Goal: Task Accomplishment & Management: Use online tool/utility

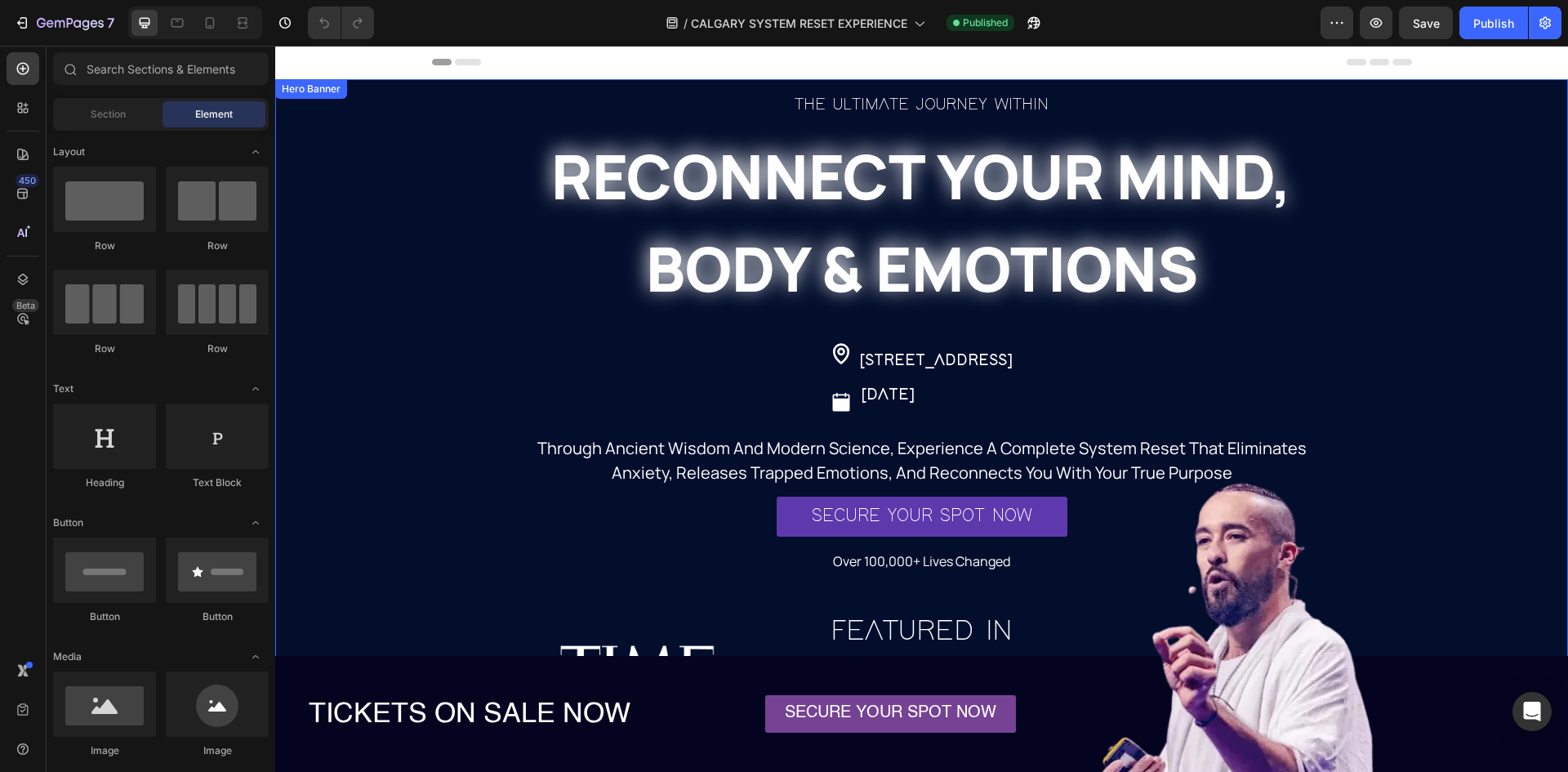
click at [433, 150] on div "THE ULTIMATE JOURNEY WITHIN Heading RECONNECT YOUR MIND, BODY & EMOTIONS Headin…" at bounding box center [922, 455] width 980 height 728
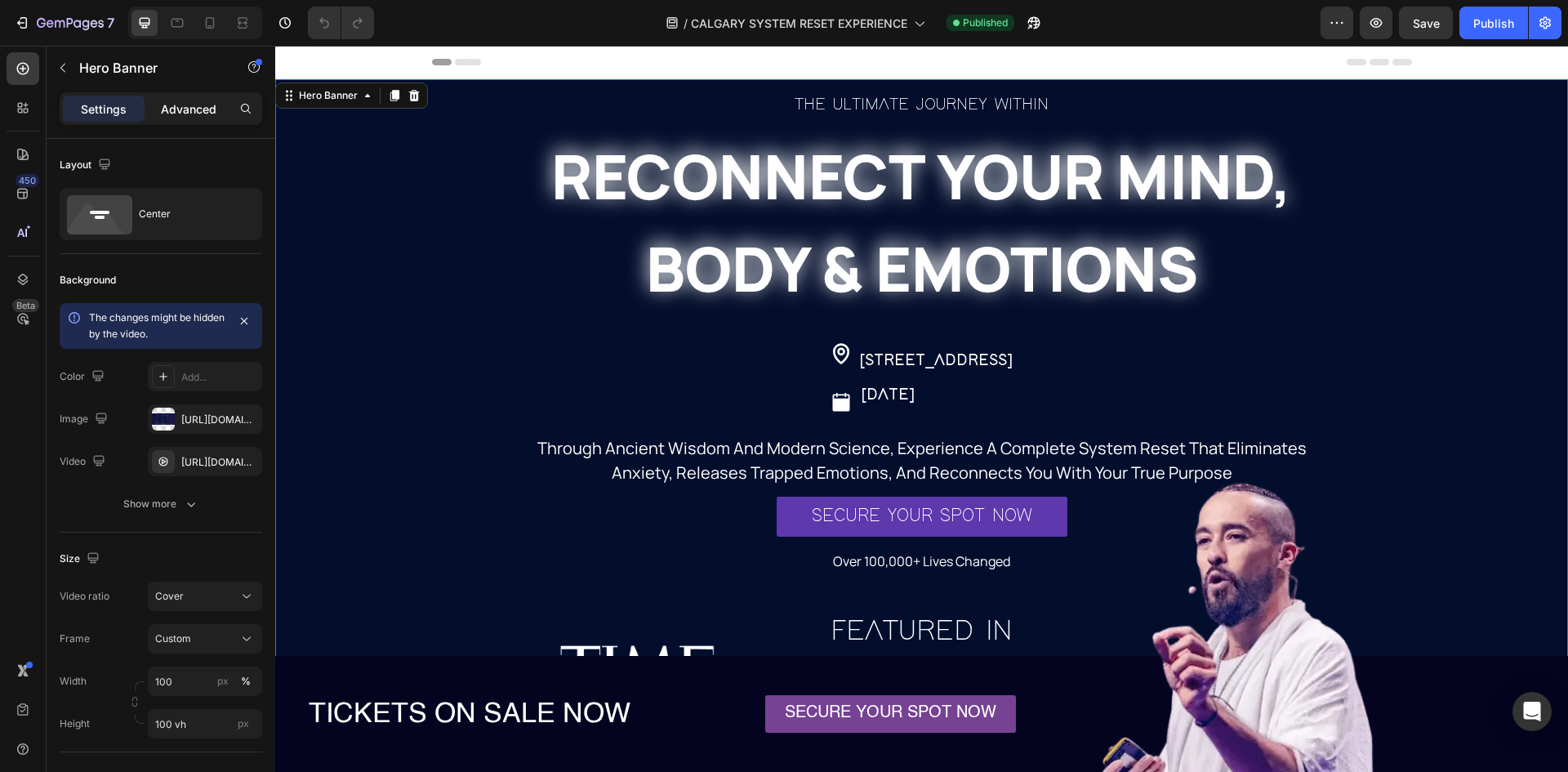
click at [187, 113] on p "Advanced" at bounding box center [189, 110] width 56 height 17
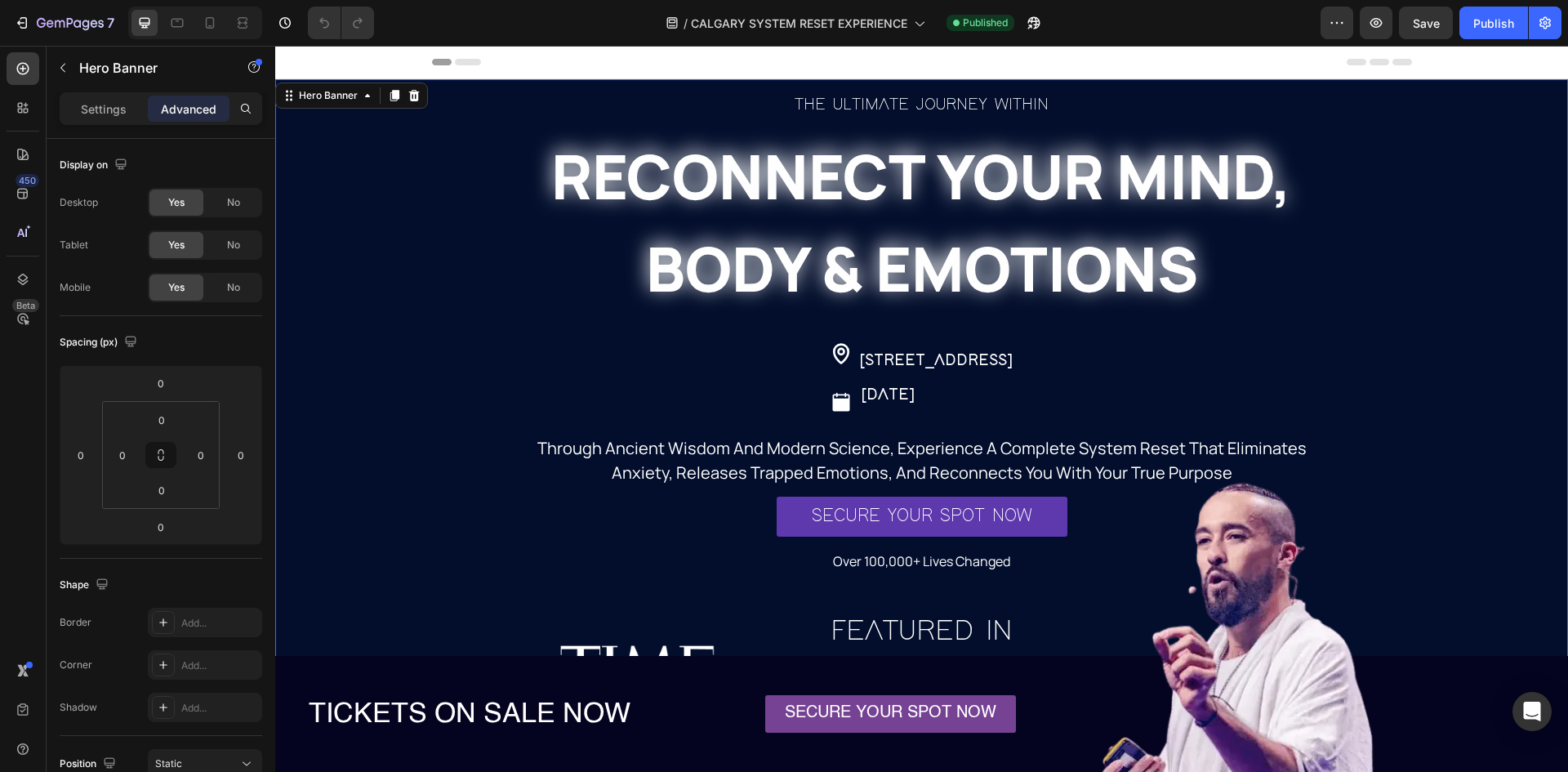
click at [360, 176] on video "Background Image" at bounding box center [922, 403] width 1293 height 647
click at [872, 176] on h2 "RECONNECT YOUR MIND, BODY & EMOTIONS" at bounding box center [921, 222] width 827 height 187
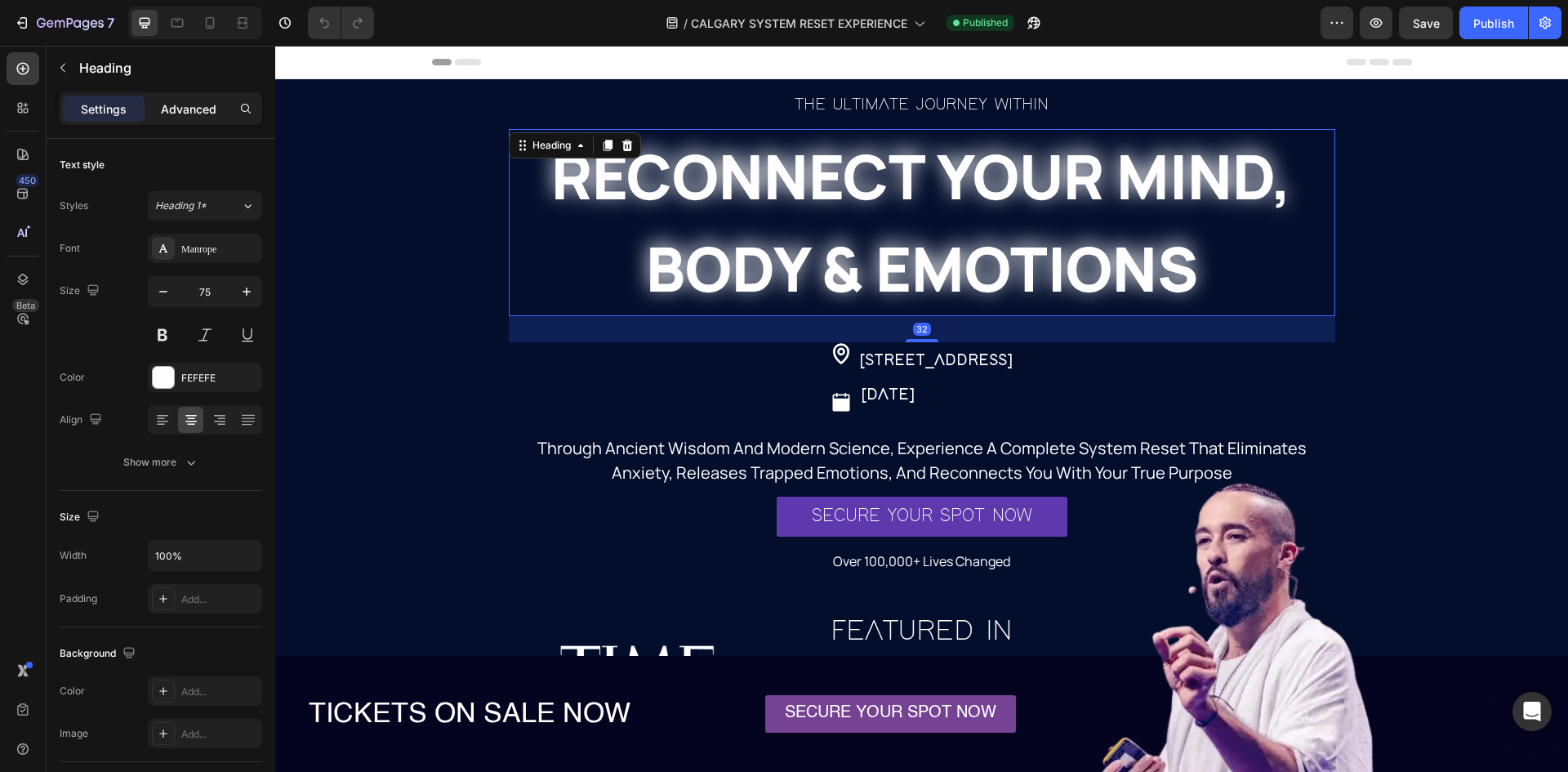
click at [196, 119] on div "Advanced" at bounding box center [189, 109] width 82 height 26
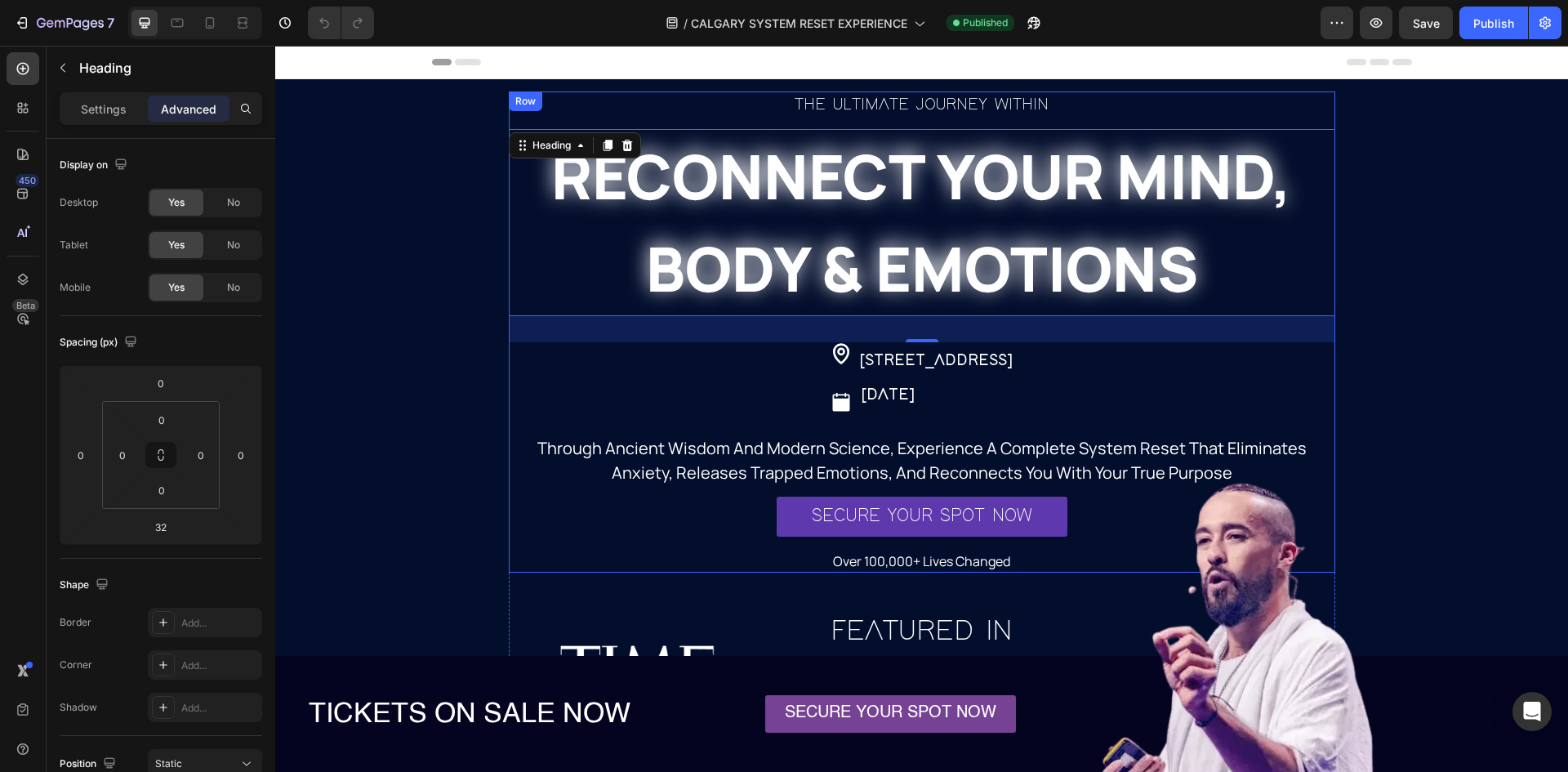
click at [862, 117] on div "THE ULTIMATE JOURNEY WITHIN Heading RECONNECT YOUR MIND, BODY & EMOTIONS Headin…" at bounding box center [921, 332] width 827 height 482
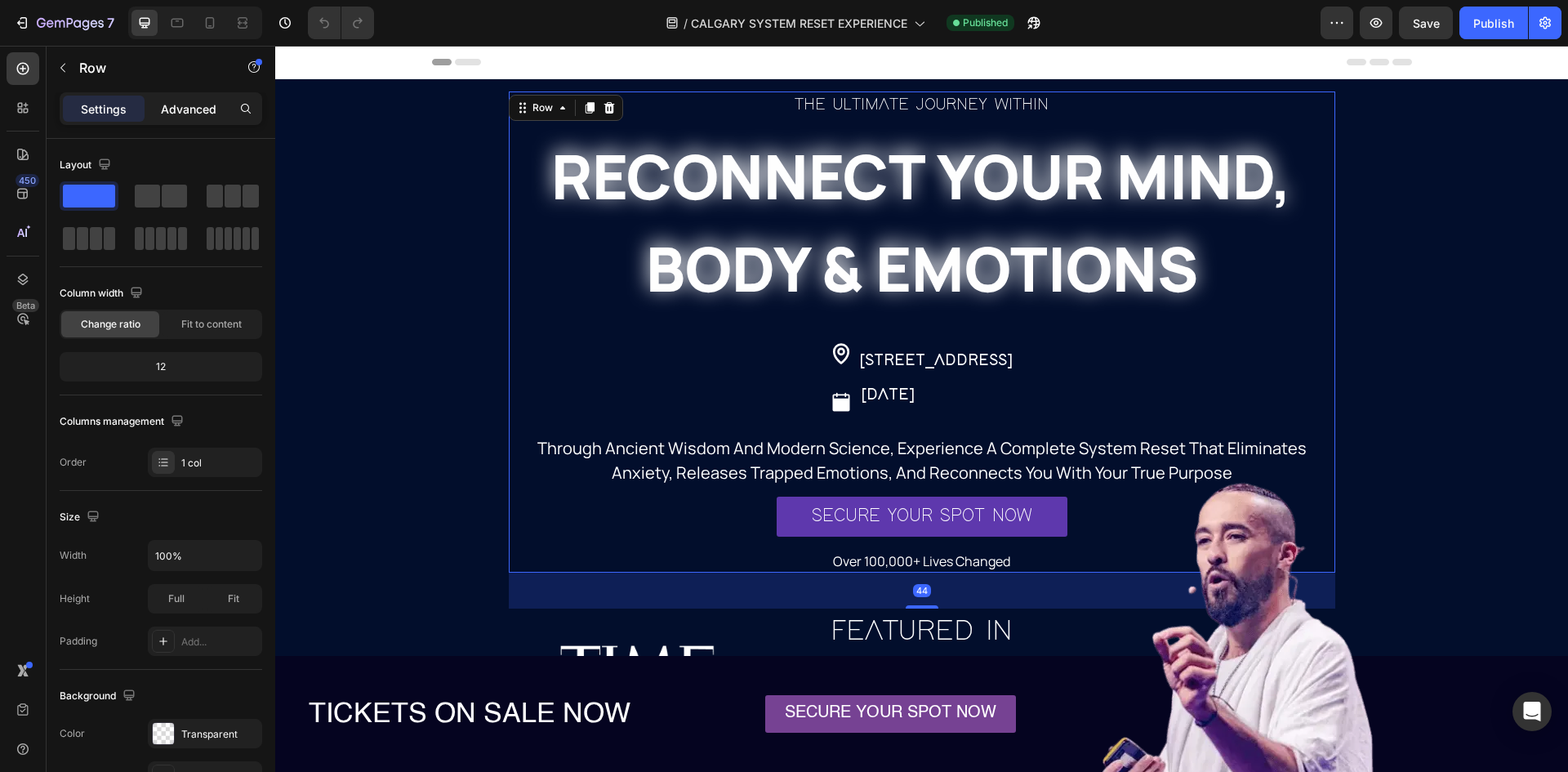
click at [190, 108] on p "Advanced" at bounding box center [189, 110] width 56 height 17
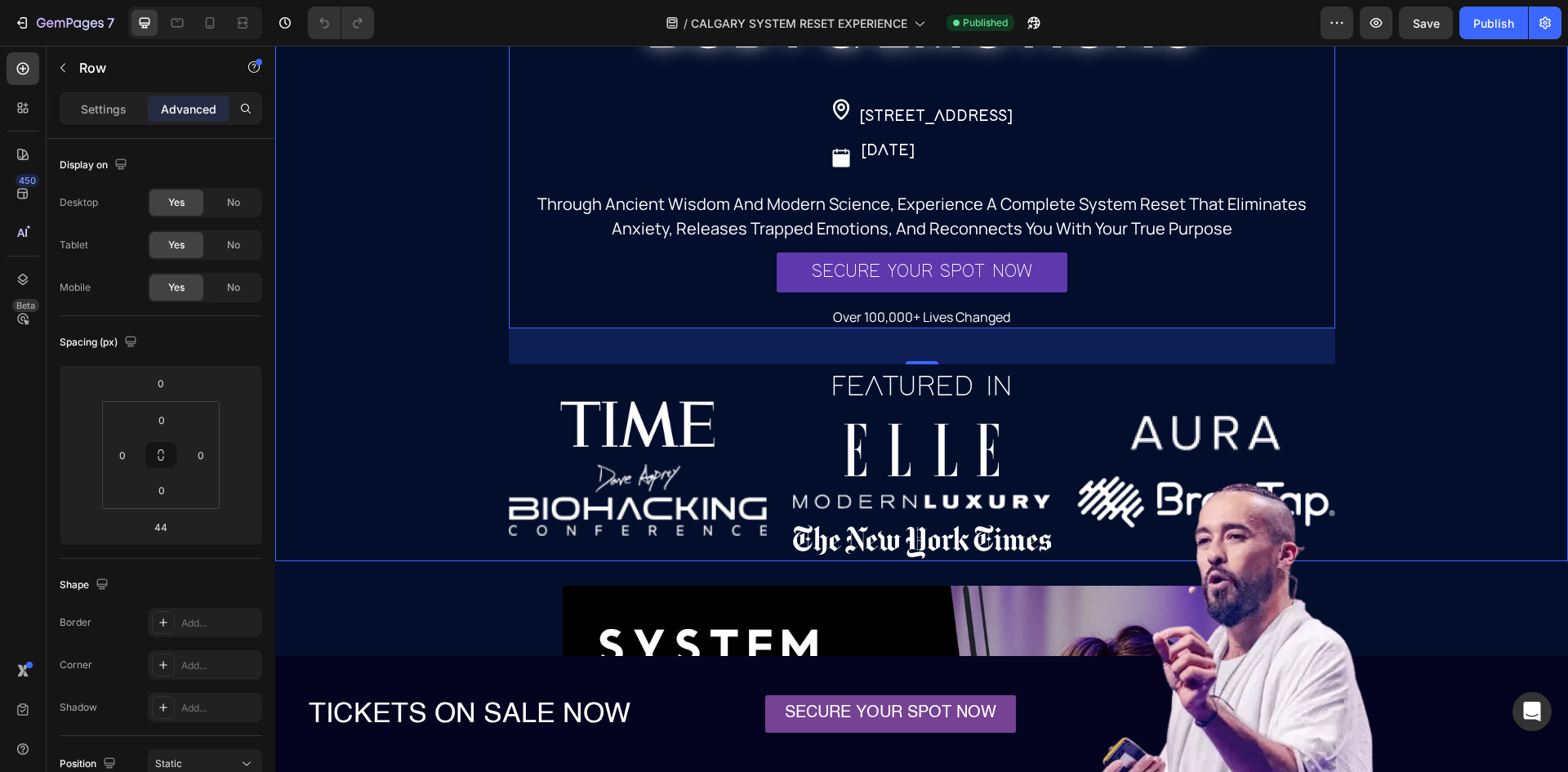
scroll to position [245, 0]
click at [291, 578] on div "Video Row Section 2" at bounding box center [922, 787] width 1293 height 453
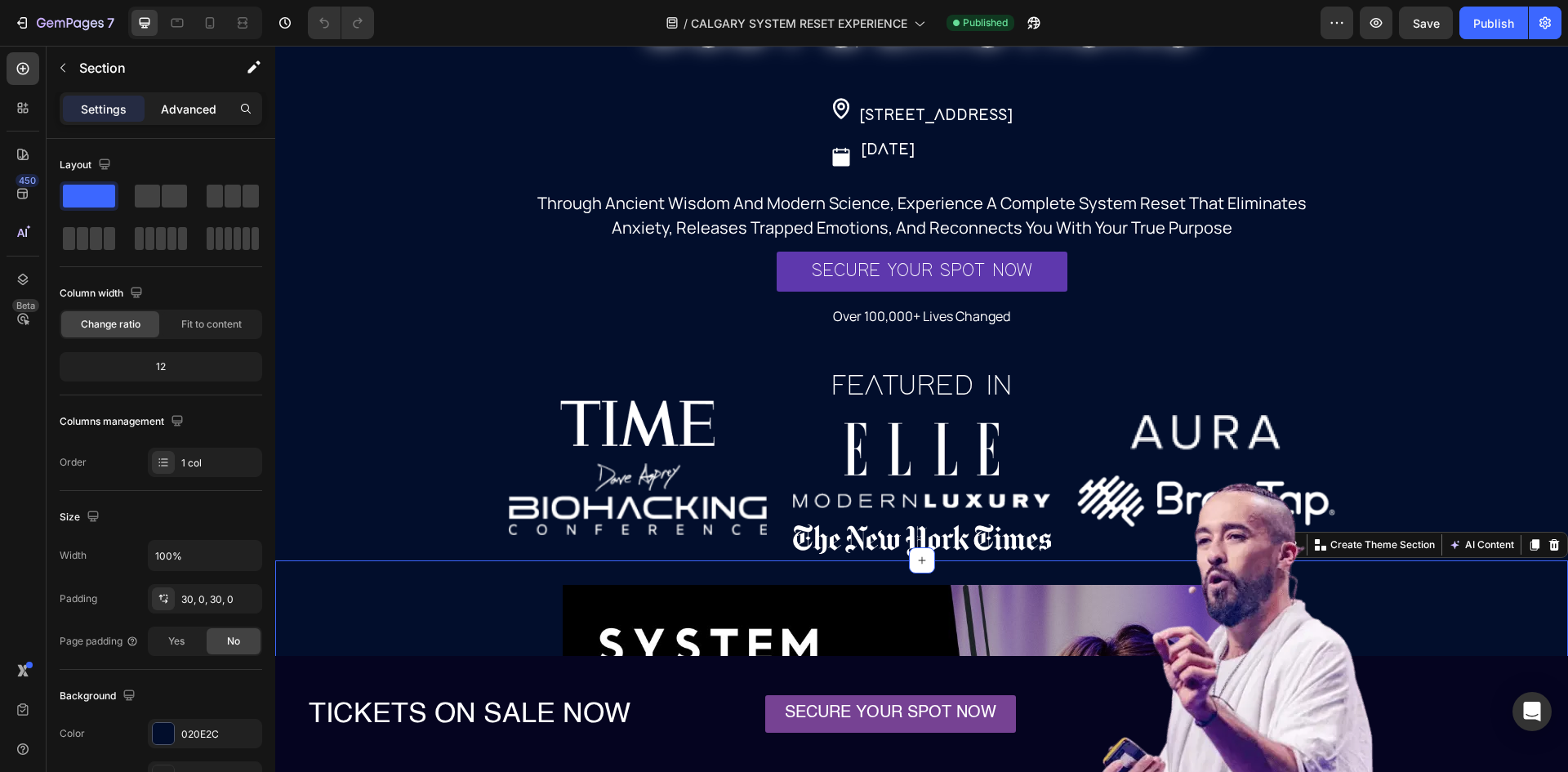
click at [201, 103] on p "Advanced" at bounding box center [189, 110] width 56 height 17
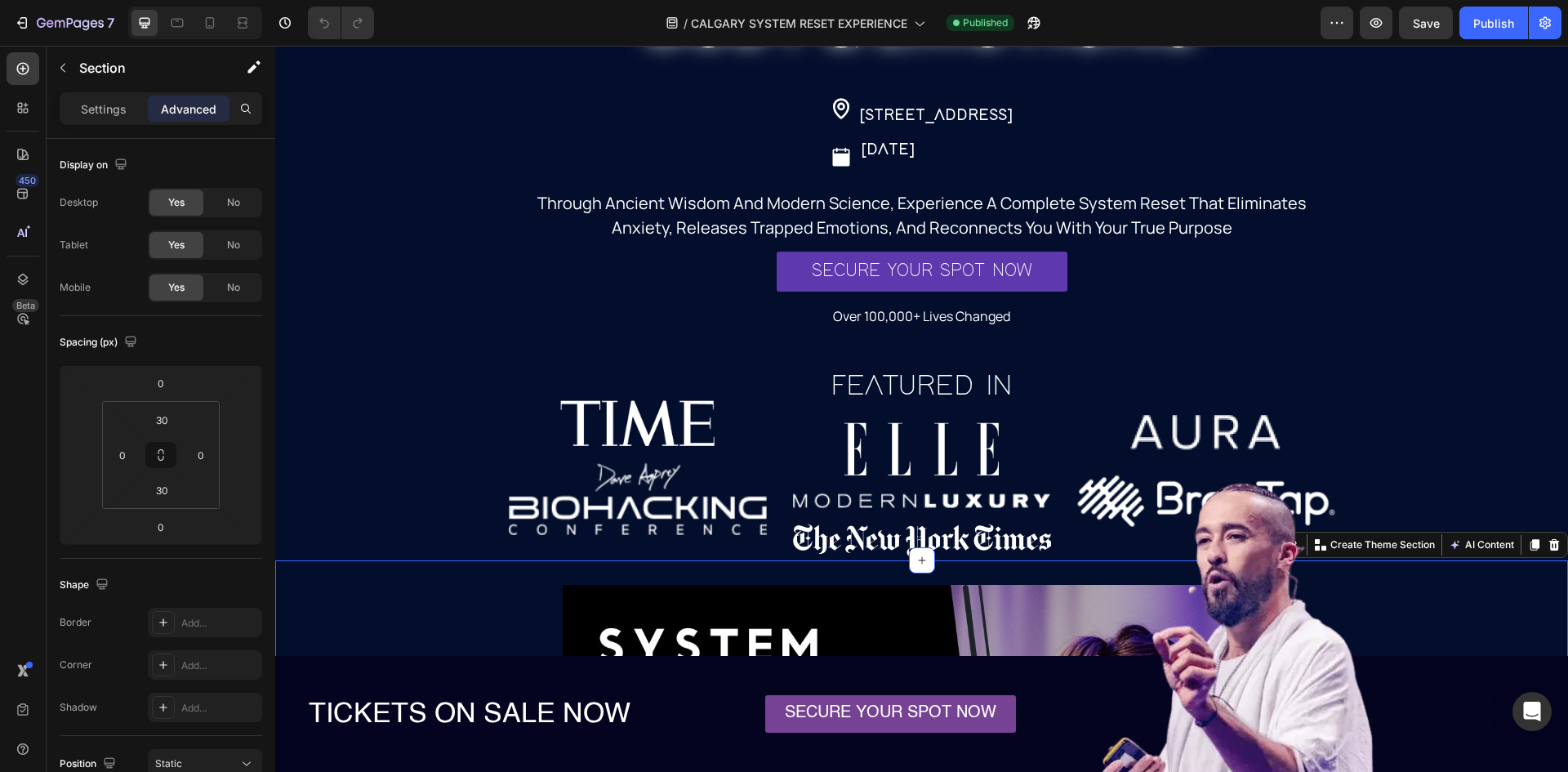
click at [499, 598] on div "Video Row" at bounding box center [922, 787] width 1293 height 403
click at [25, 276] on icon at bounding box center [23, 279] width 10 height 11
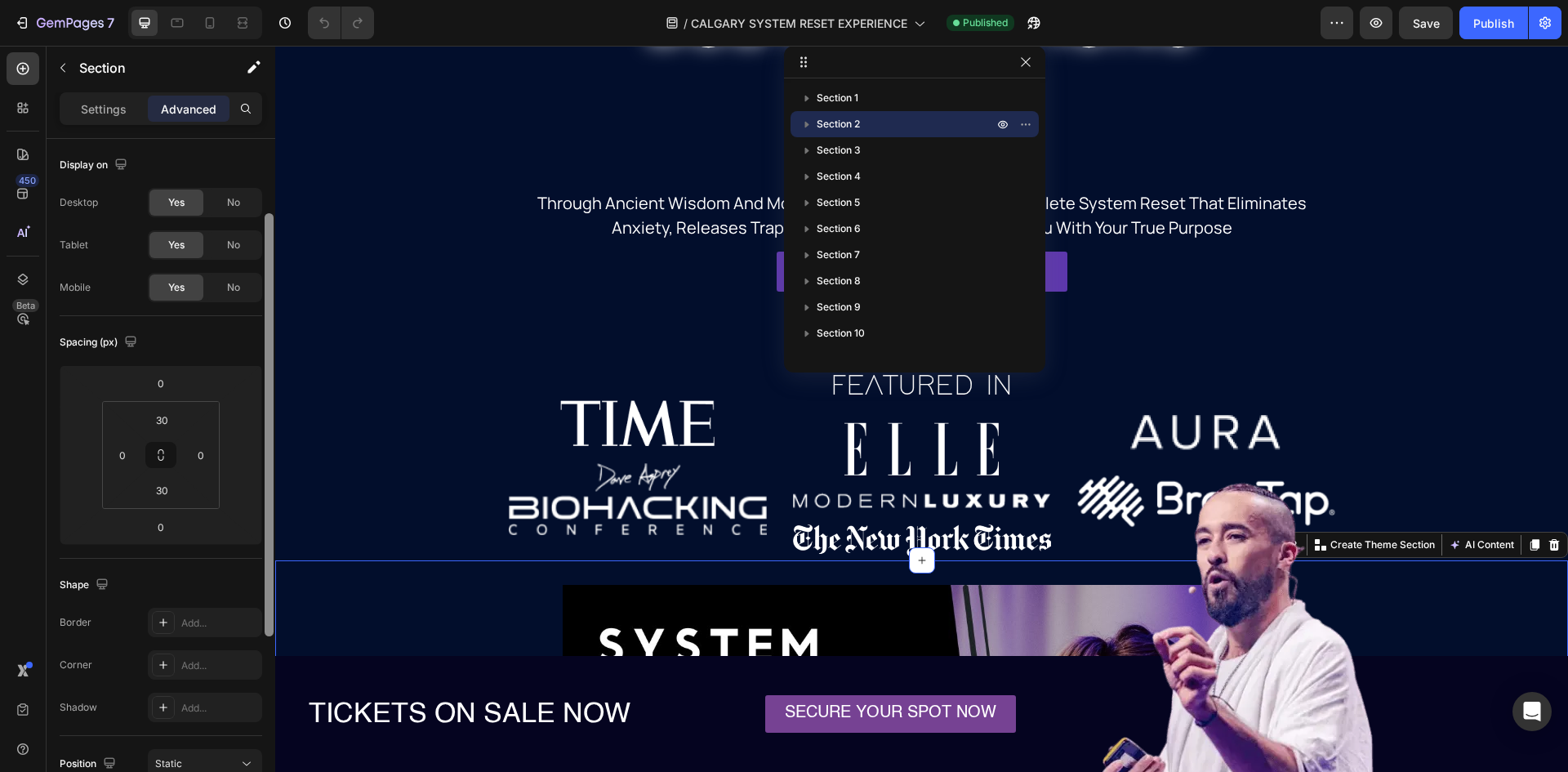
scroll to position [63, 0]
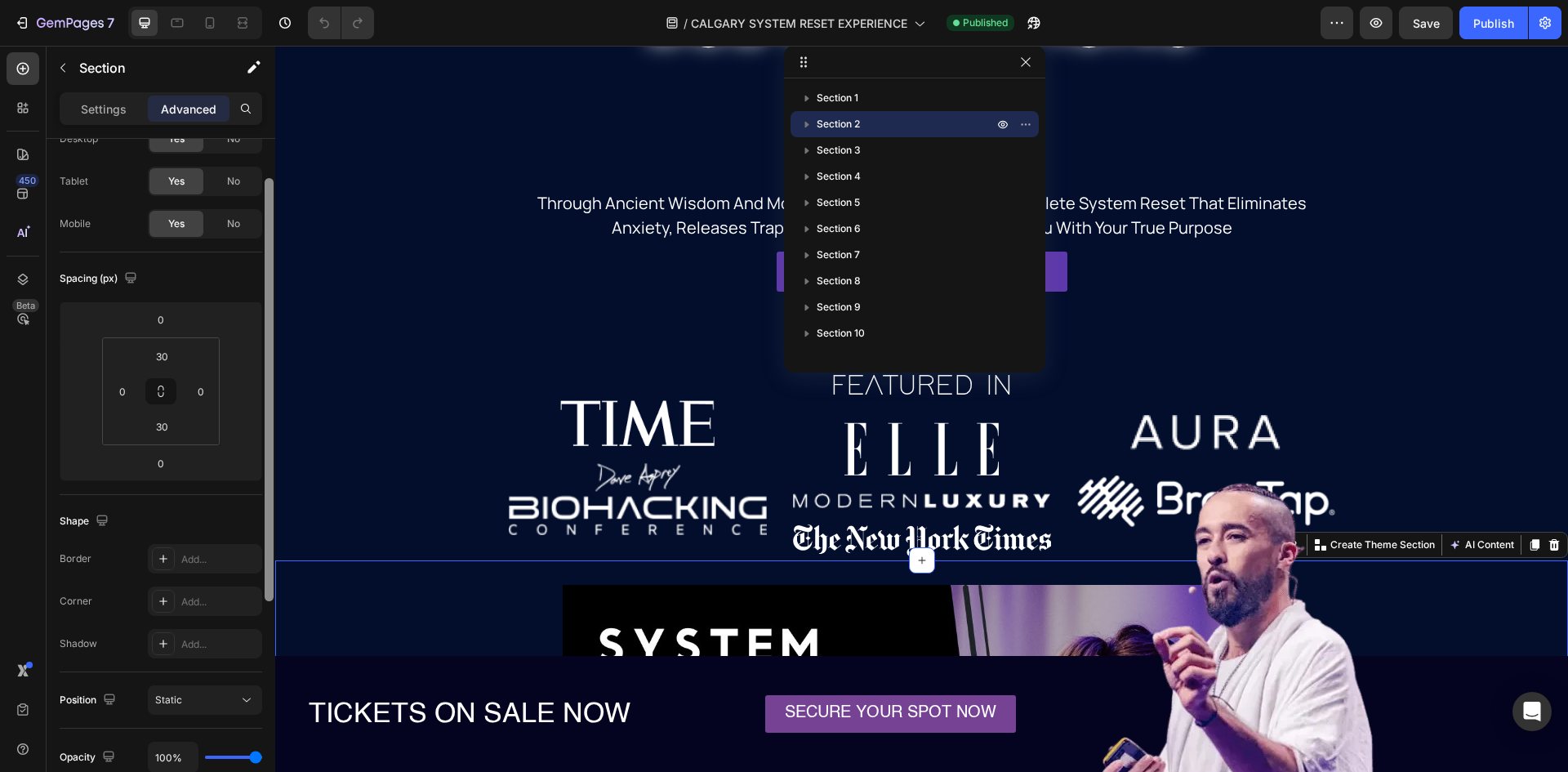
drag, startPoint x: 272, startPoint y: 430, endPoint x: 270, endPoint y: 470, distance: 40.0
click at [270, 470] on div at bounding box center [269, 389] width 9 height 423
click at [340, 402] on video "Background Image" at bounding box center [922, 157] width 1293 height 647
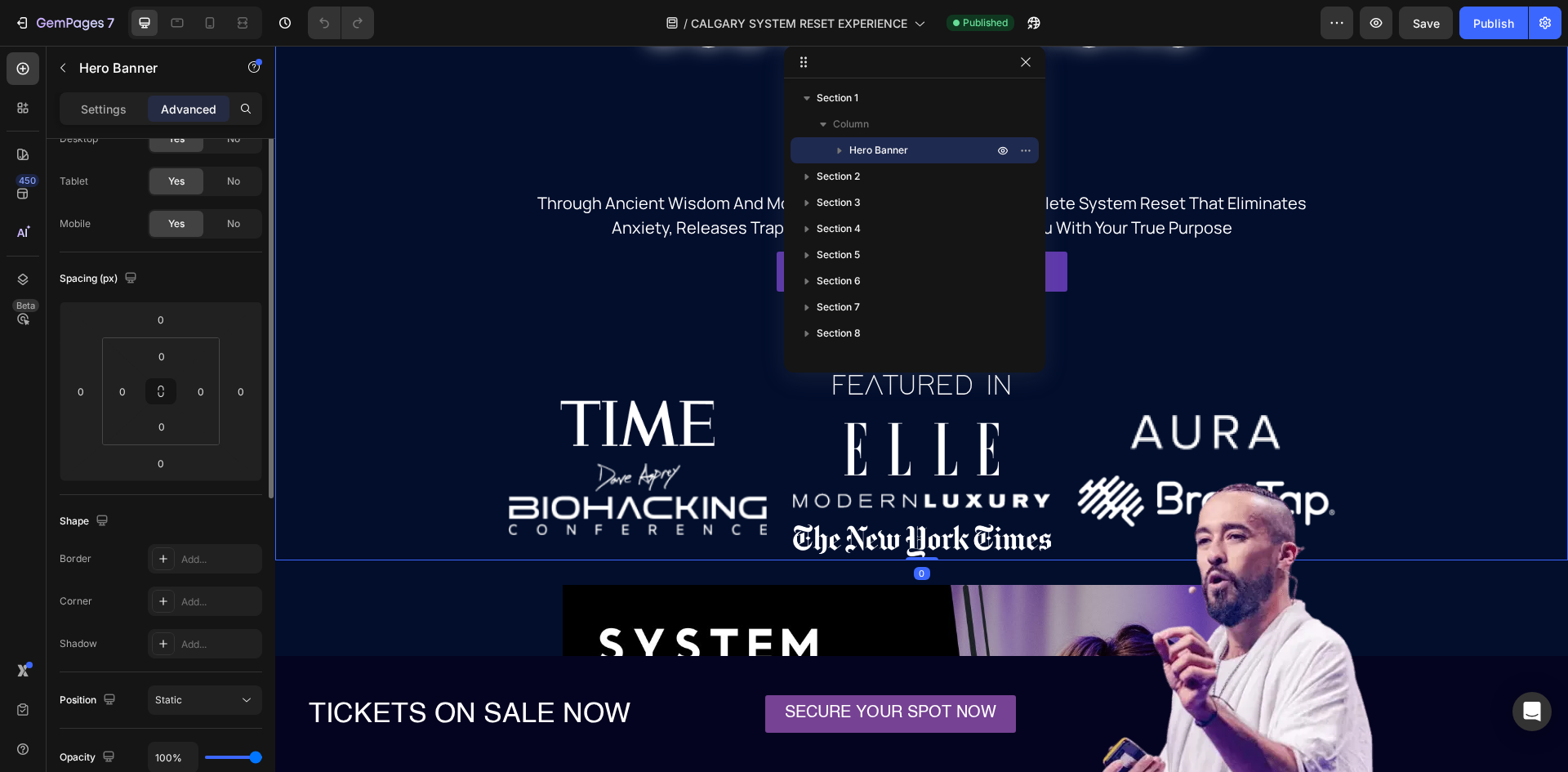
scroll to position [0, 0]
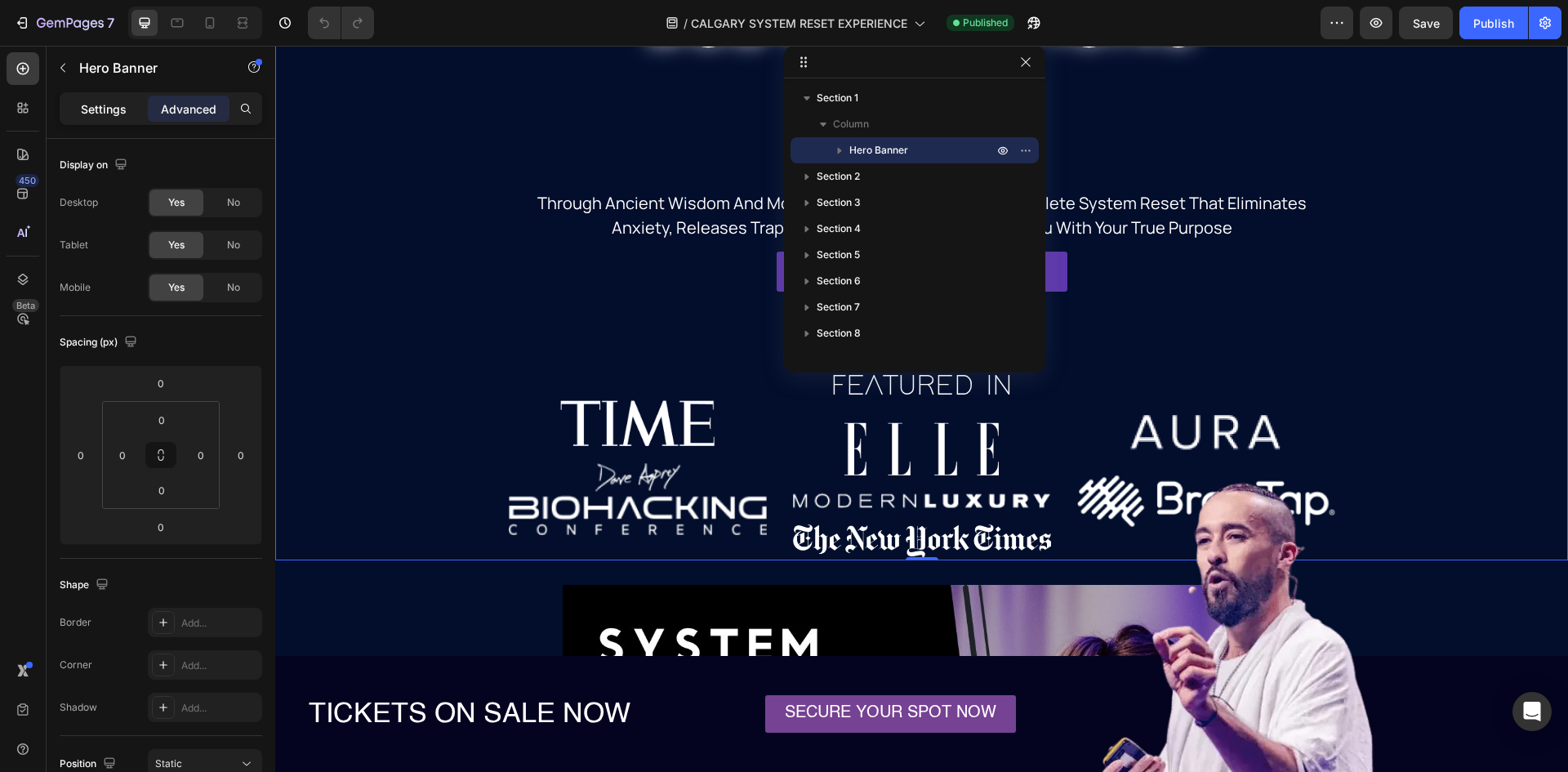
click at [105, 113] on p "Settings" at bounding box center [103, 110] width 46 height 17
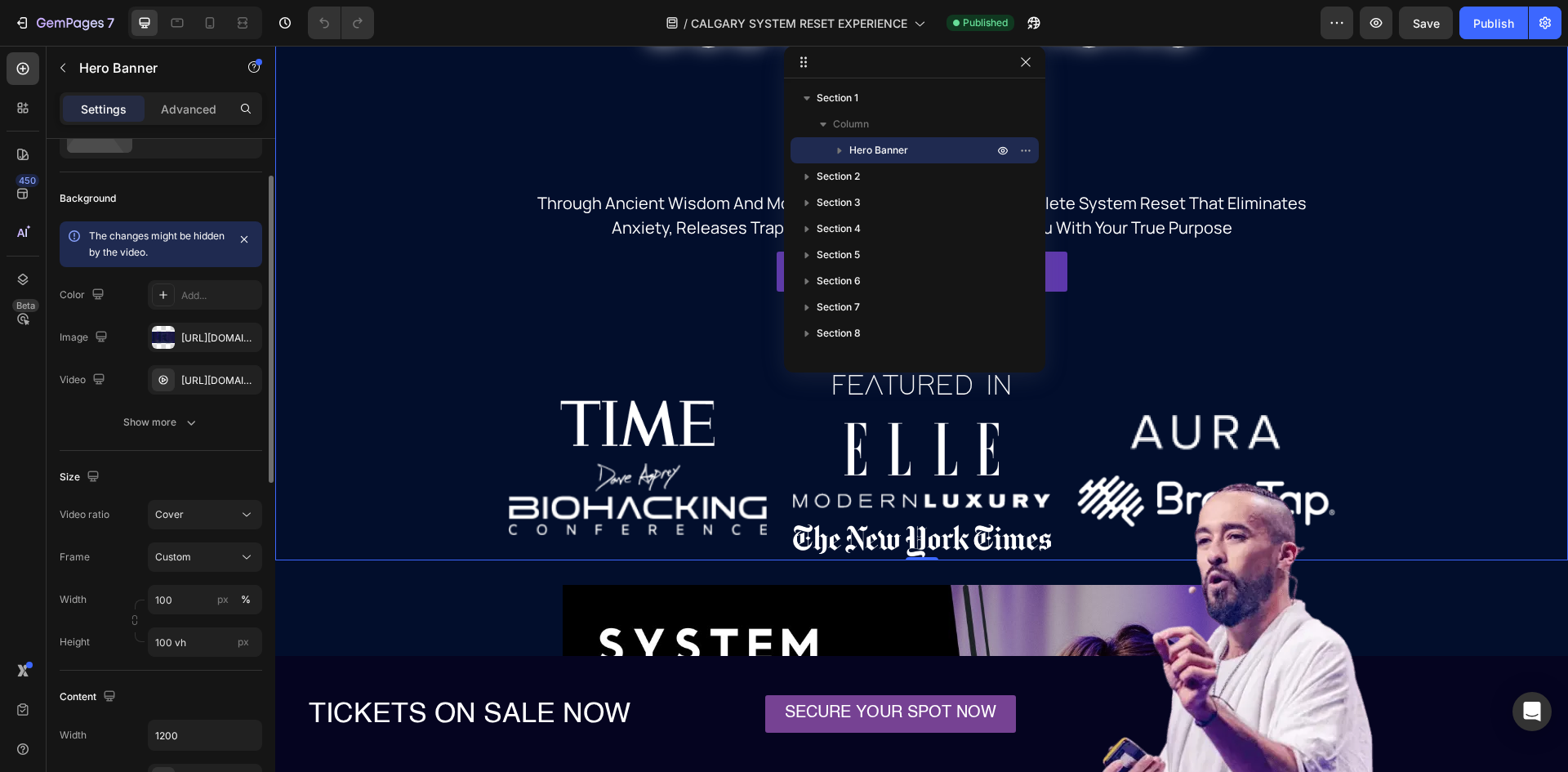
scroll to position [163, 0]
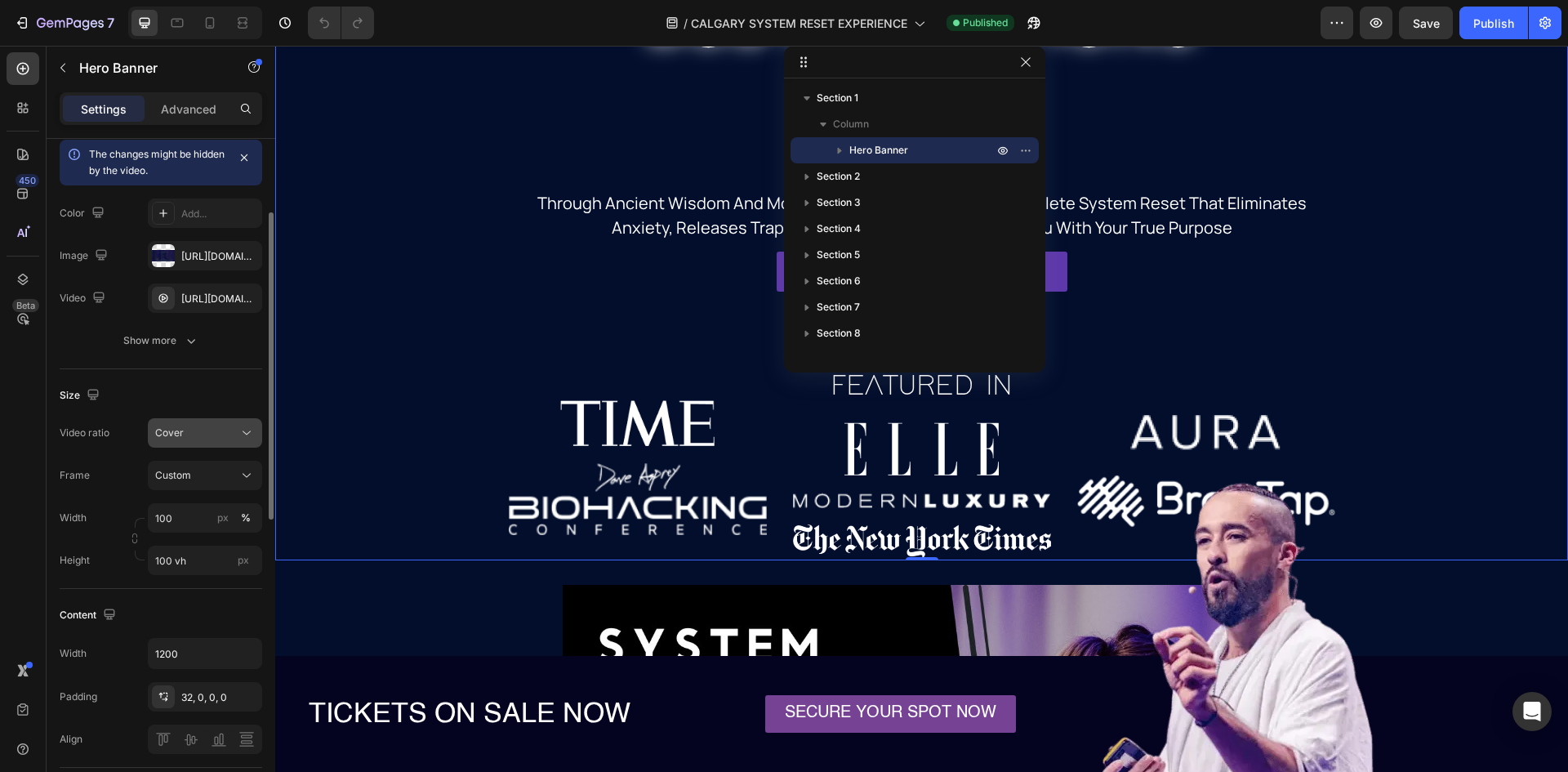
click at [240, 430] on icon at bounding box center [246, 433] width 17 height 17
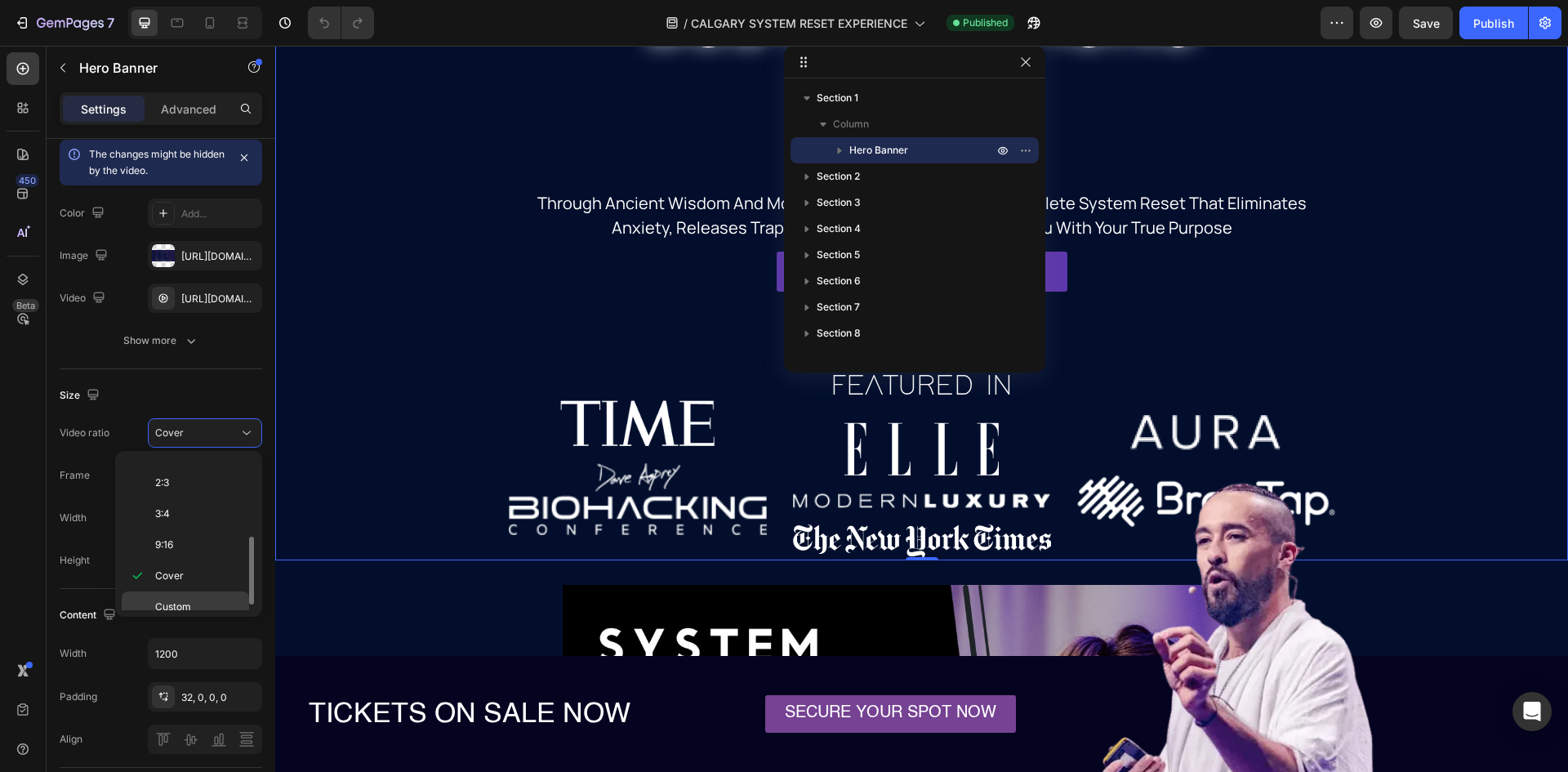
click at [176, 609] on span "Custom" at bounding box center [173, 607] width 36 height 15
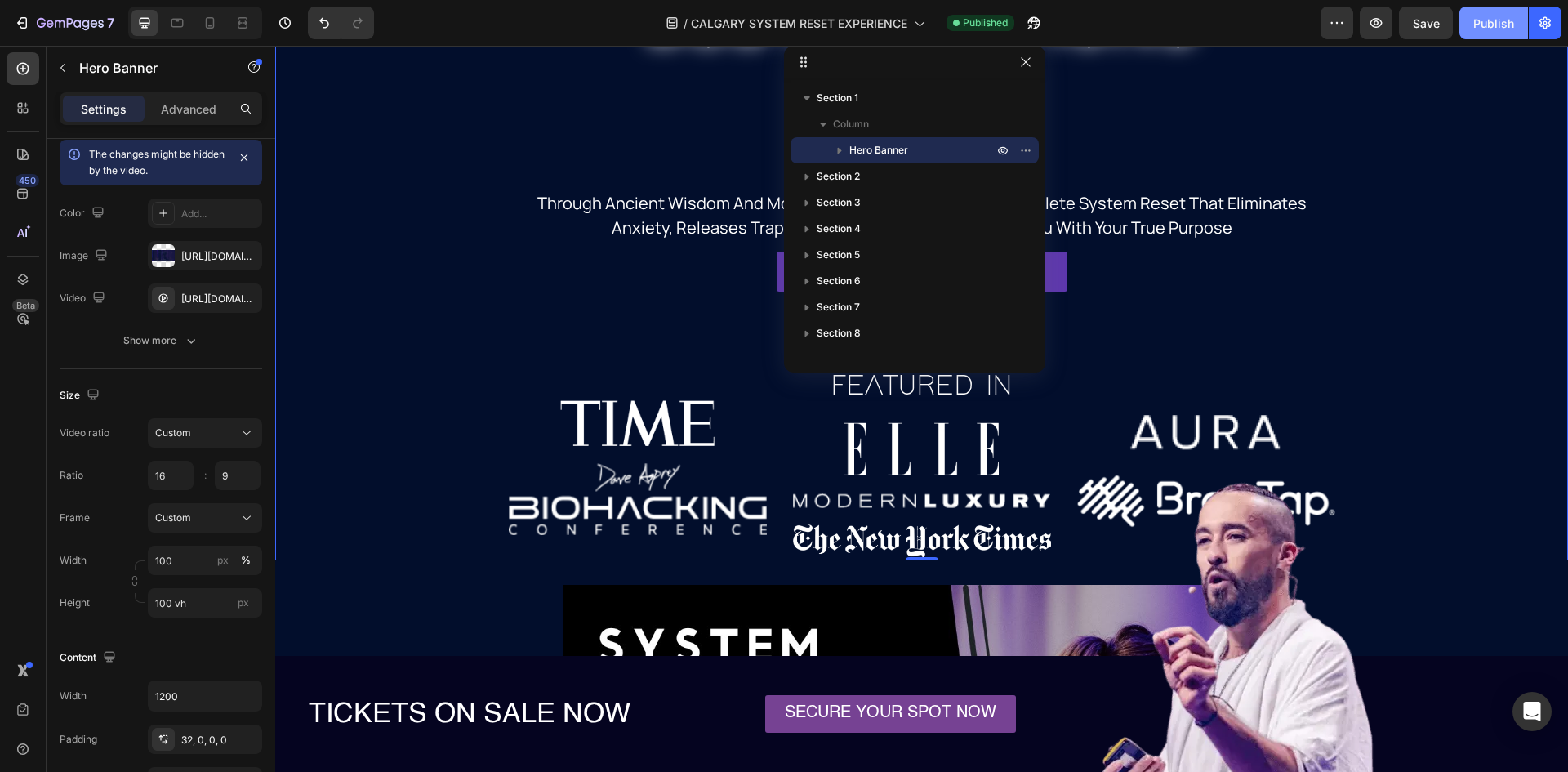
click at [1502, 21] on div "Publish" at bounding box center [1493, 23] width 41 height 17
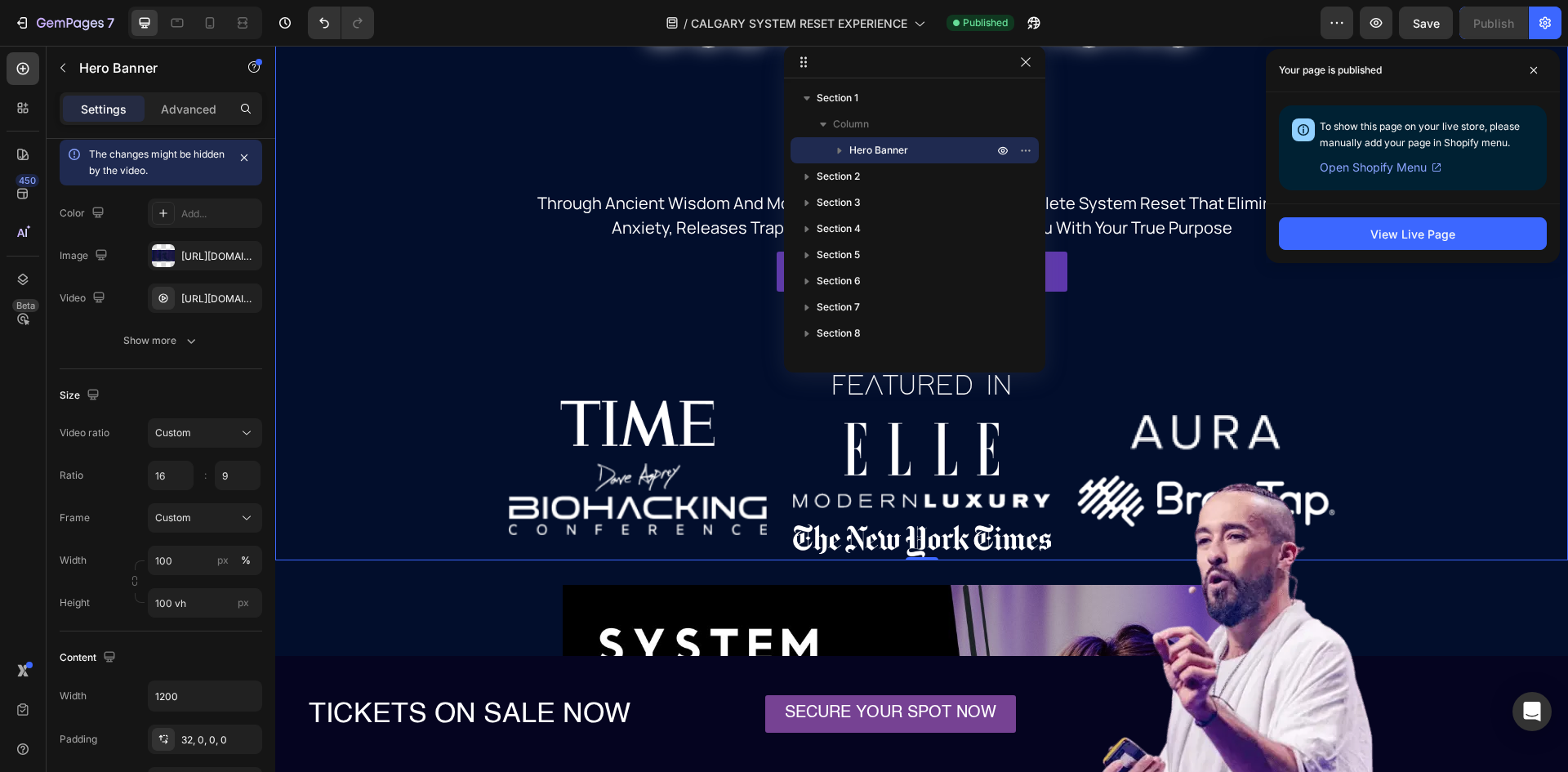
click at [362, 429] on video "Background Image" at bounding box center [922, 157] width 1293 height 647
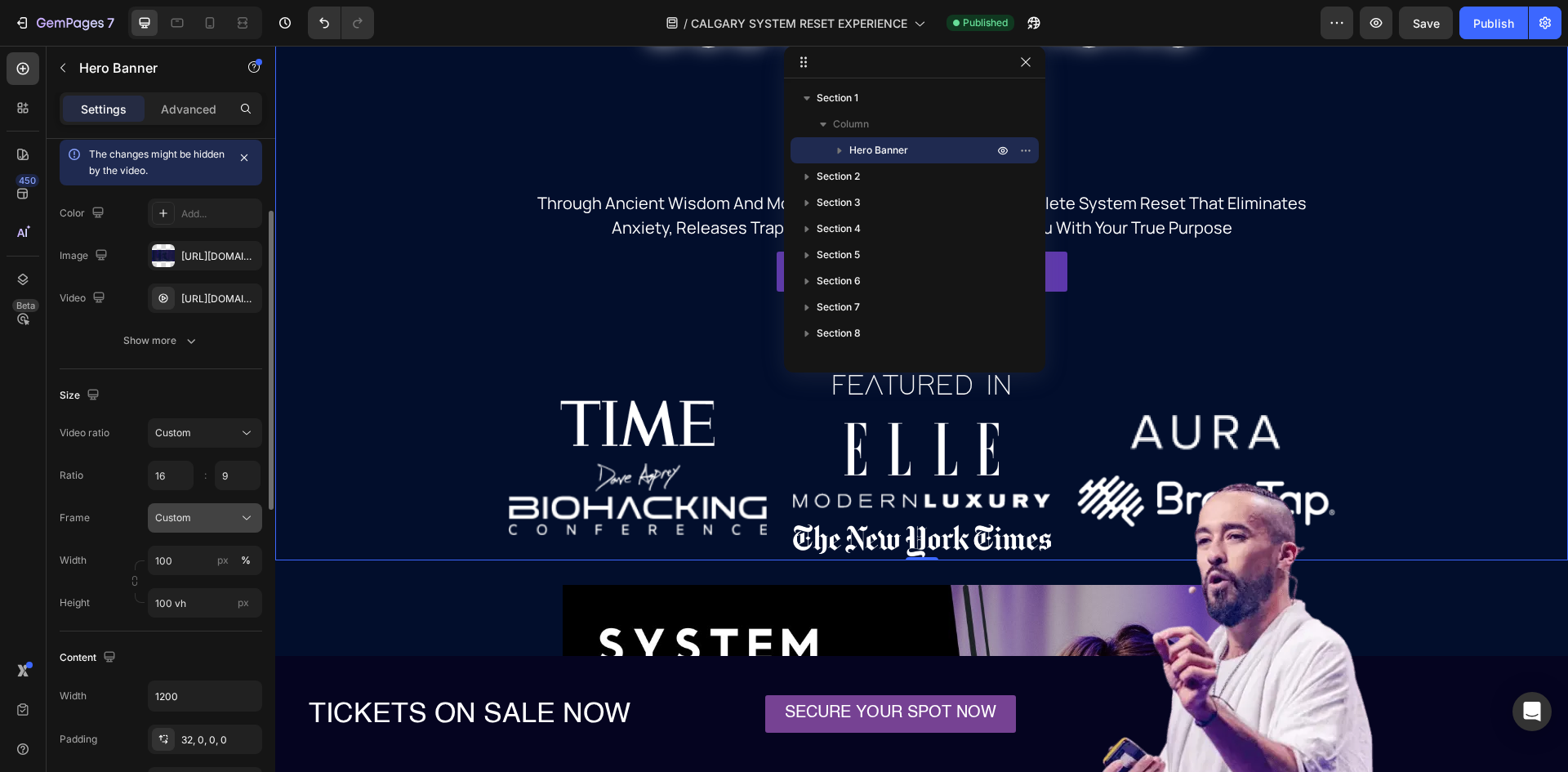
click at [243, 516] on icon at bounding box center [246, 517] width 17 height 17
click at [237, 555] on div "As banner source" at bounding box center [202, 556] width 95 height 15
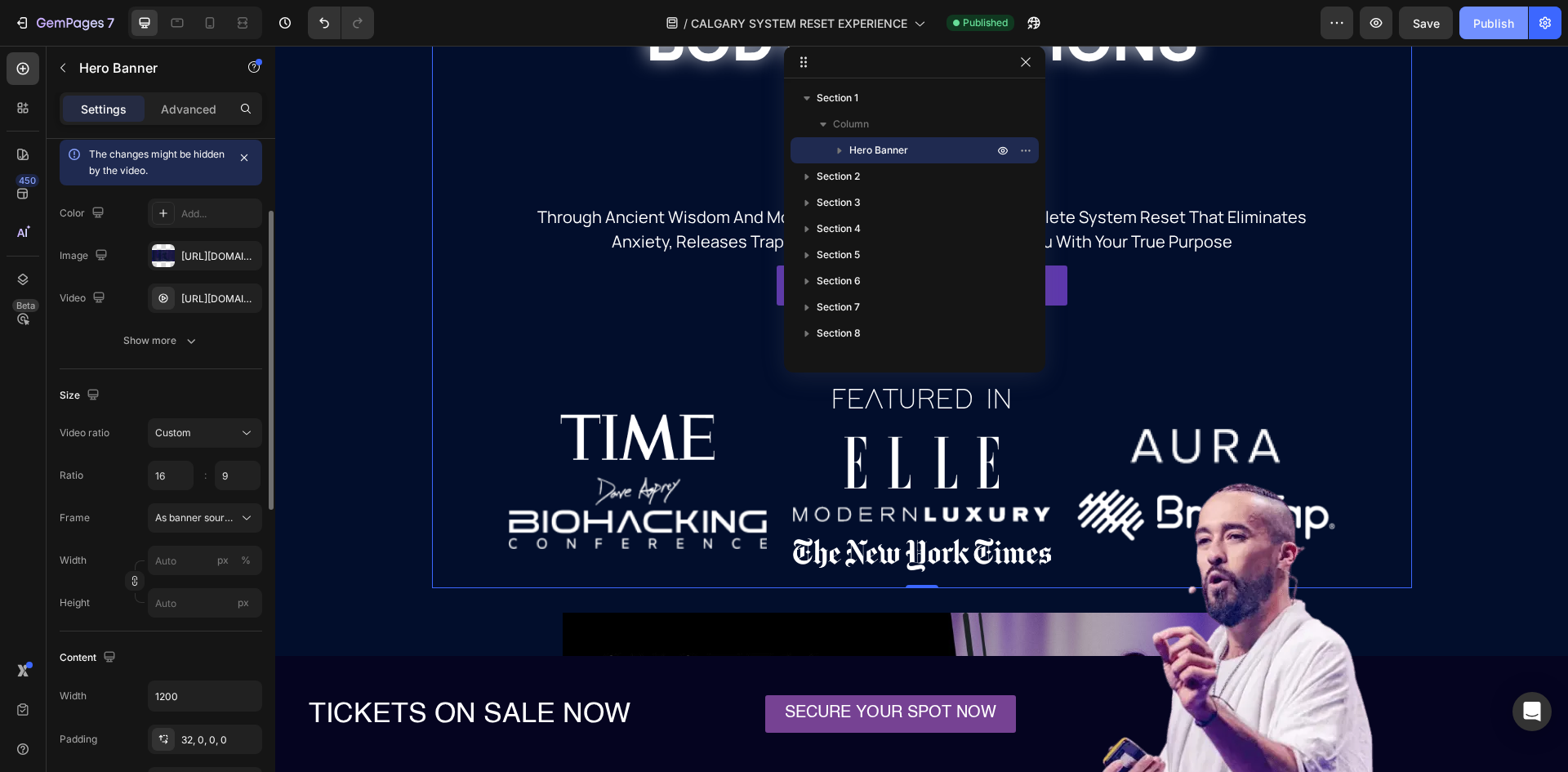
click at [1508, 15] on div "Publish" at bounding box center [1493, 23] width 41 height 17
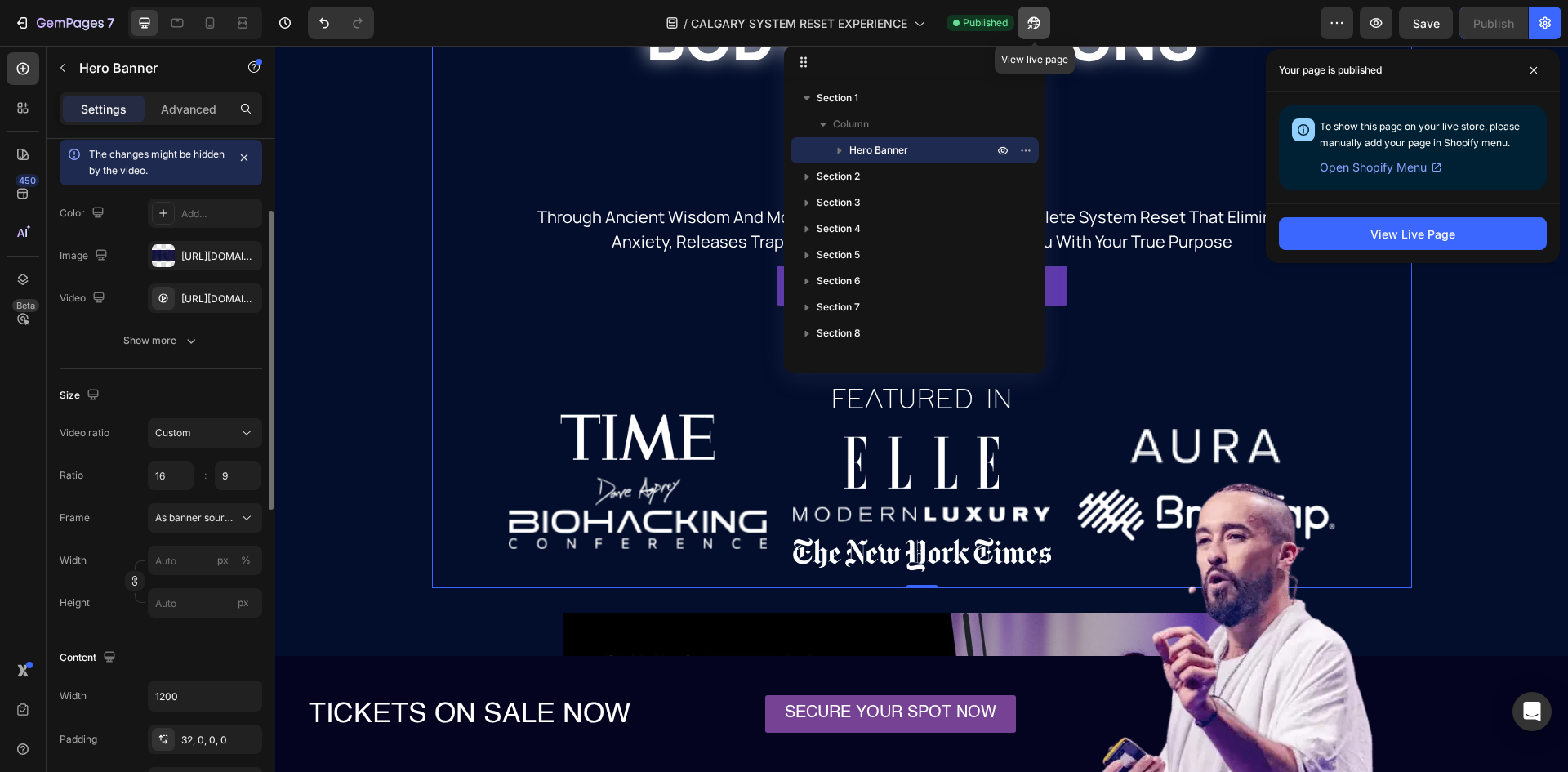
click at [1033, 24] on icon "button" at bounding box center [1030, 26] width 4 height 4
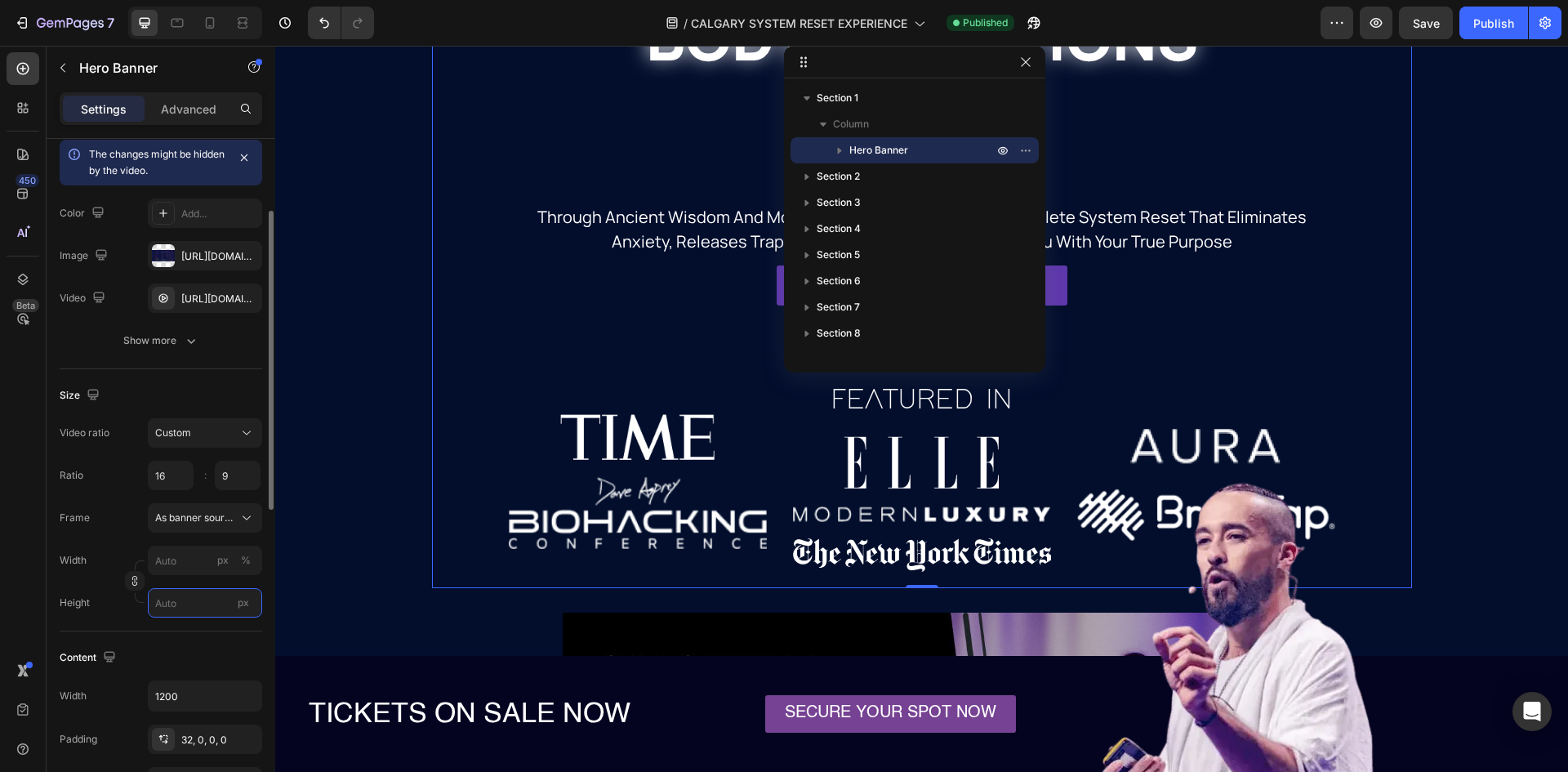
click at [196, 596] on input "px" at bounding box center [205, 603] width 115 height 30
click at [191, 676] on span "Fit screen" at bounding box center [177, 671] width 46 height 15
type input "100"
type input "100 vh"
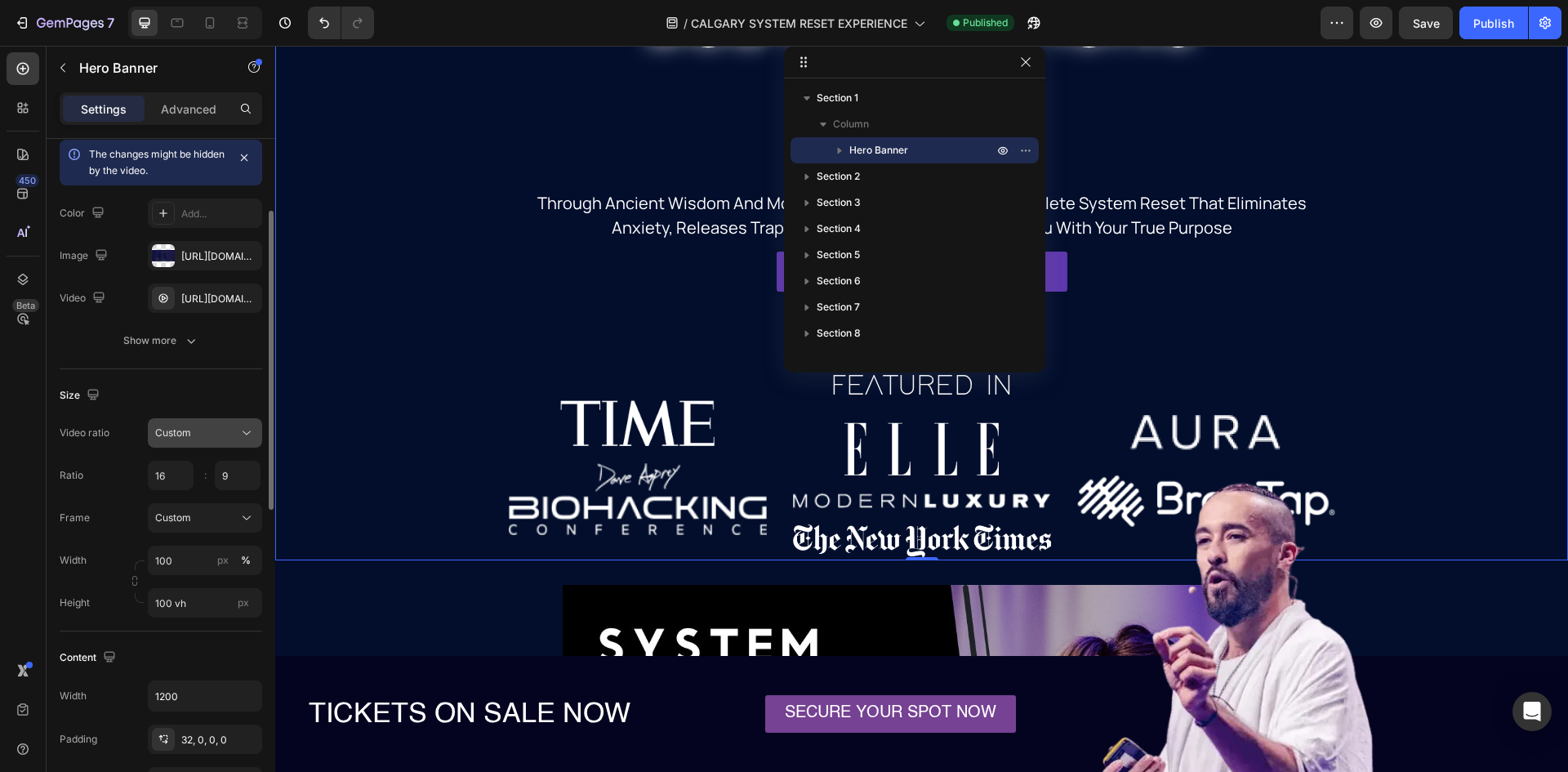
click at [252, 427] on icon at bounding box center [246, 433] width 17 height 17
click at [1491, 31] on div "Publish" at bounding box center [1493, 23] width 41 height 17
click at [253, 517] on icon at bounding box center [246, 517] width 17 height 17
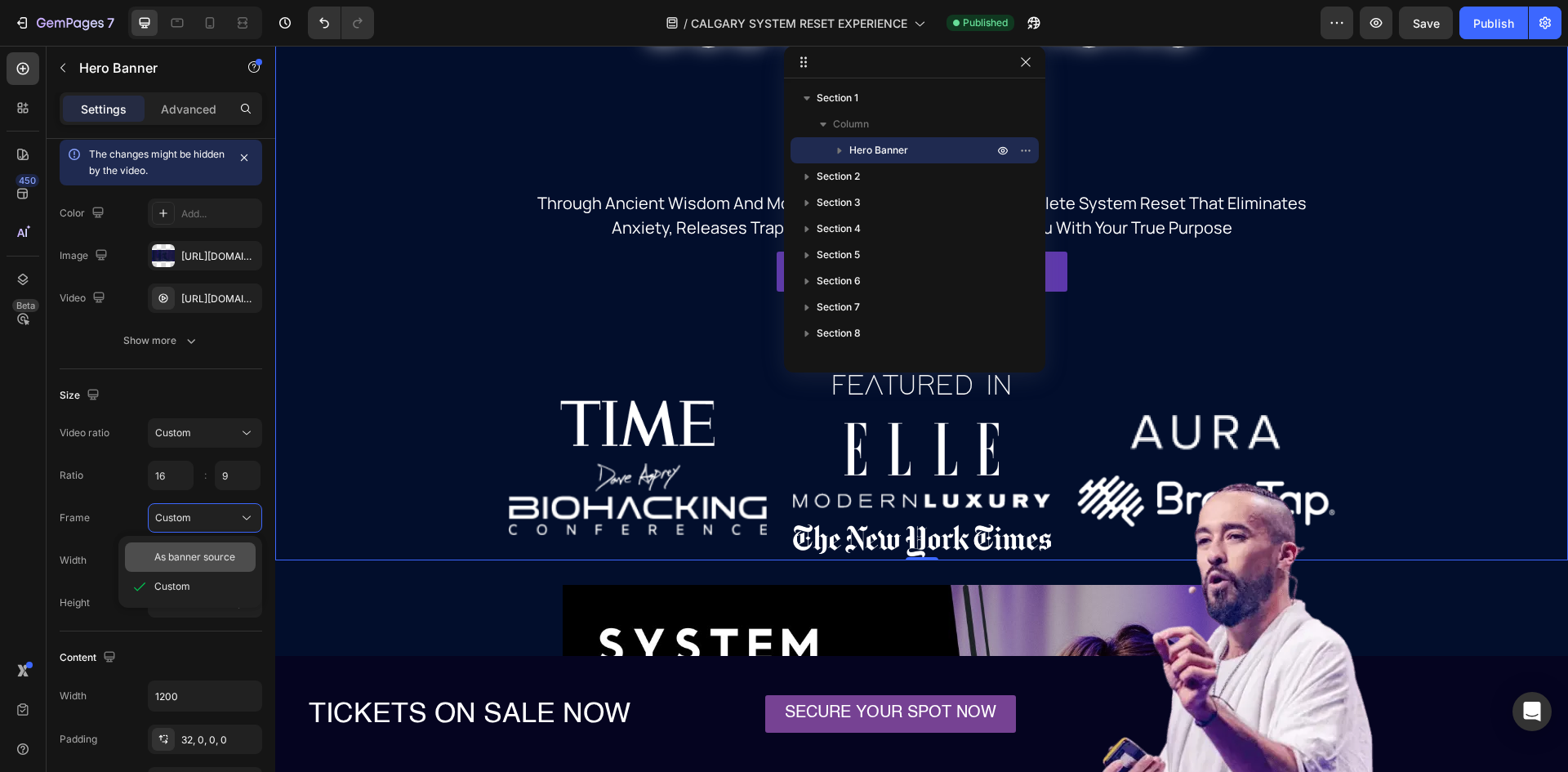
click at [245, 554] on div "As banner source" at bounding box center [202, 556] width 95 height 15
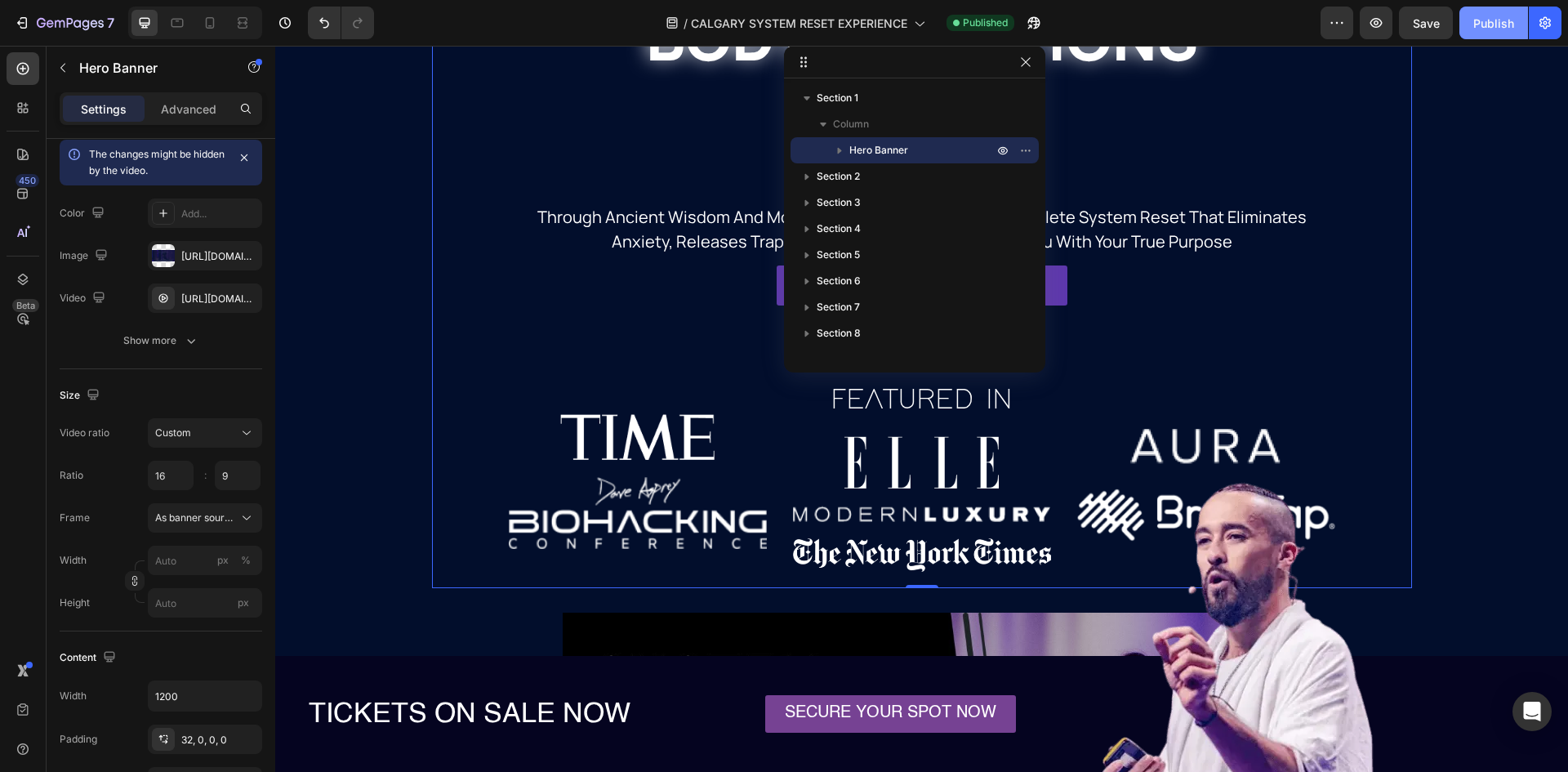
click at [1474, 27] on div "Publish" at bounding box center [1493, 23] width 41 height 17
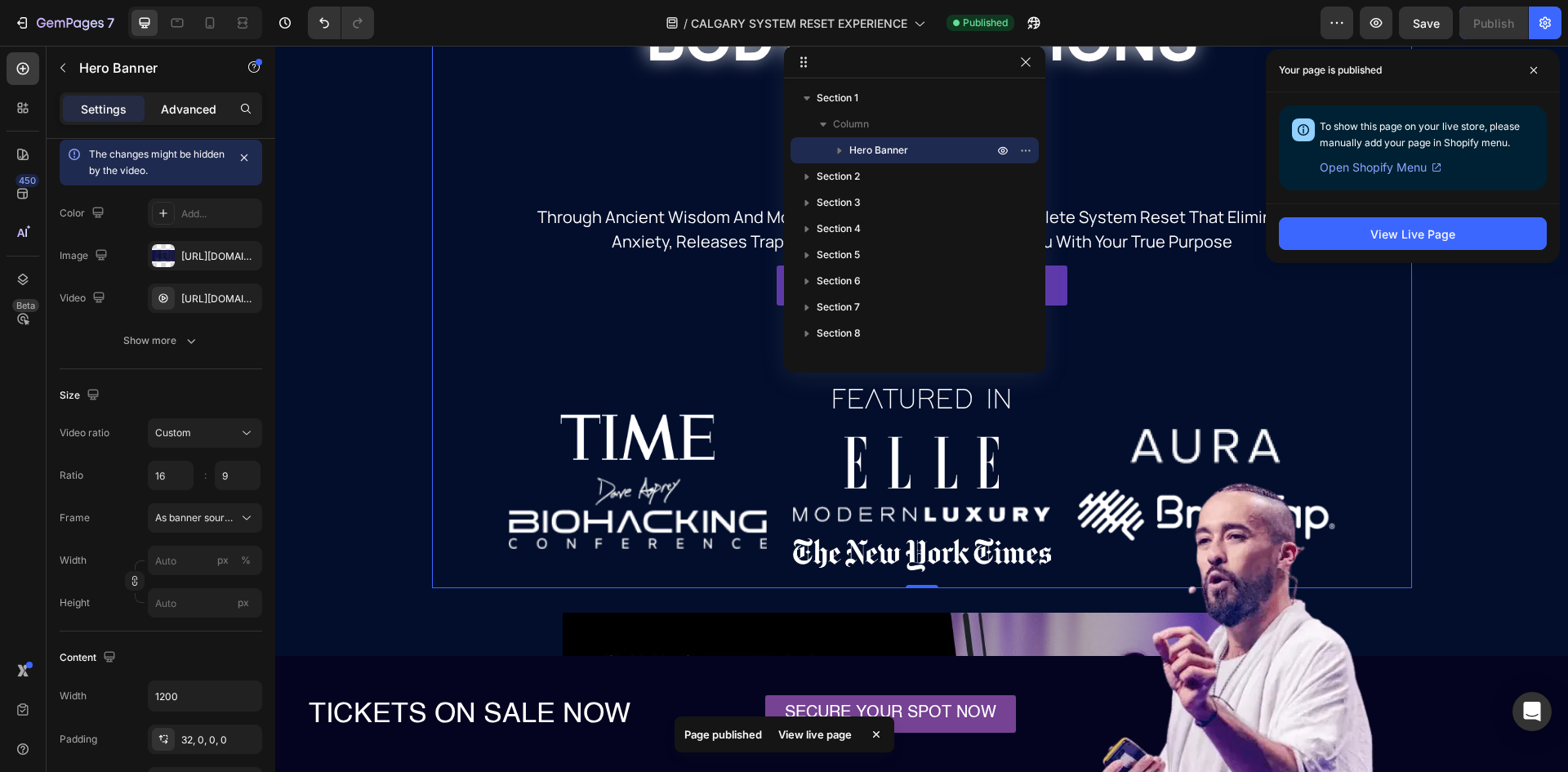
click at [187, 116] on p "Advanced" at bounding box center [189, 110] width 56 height 17
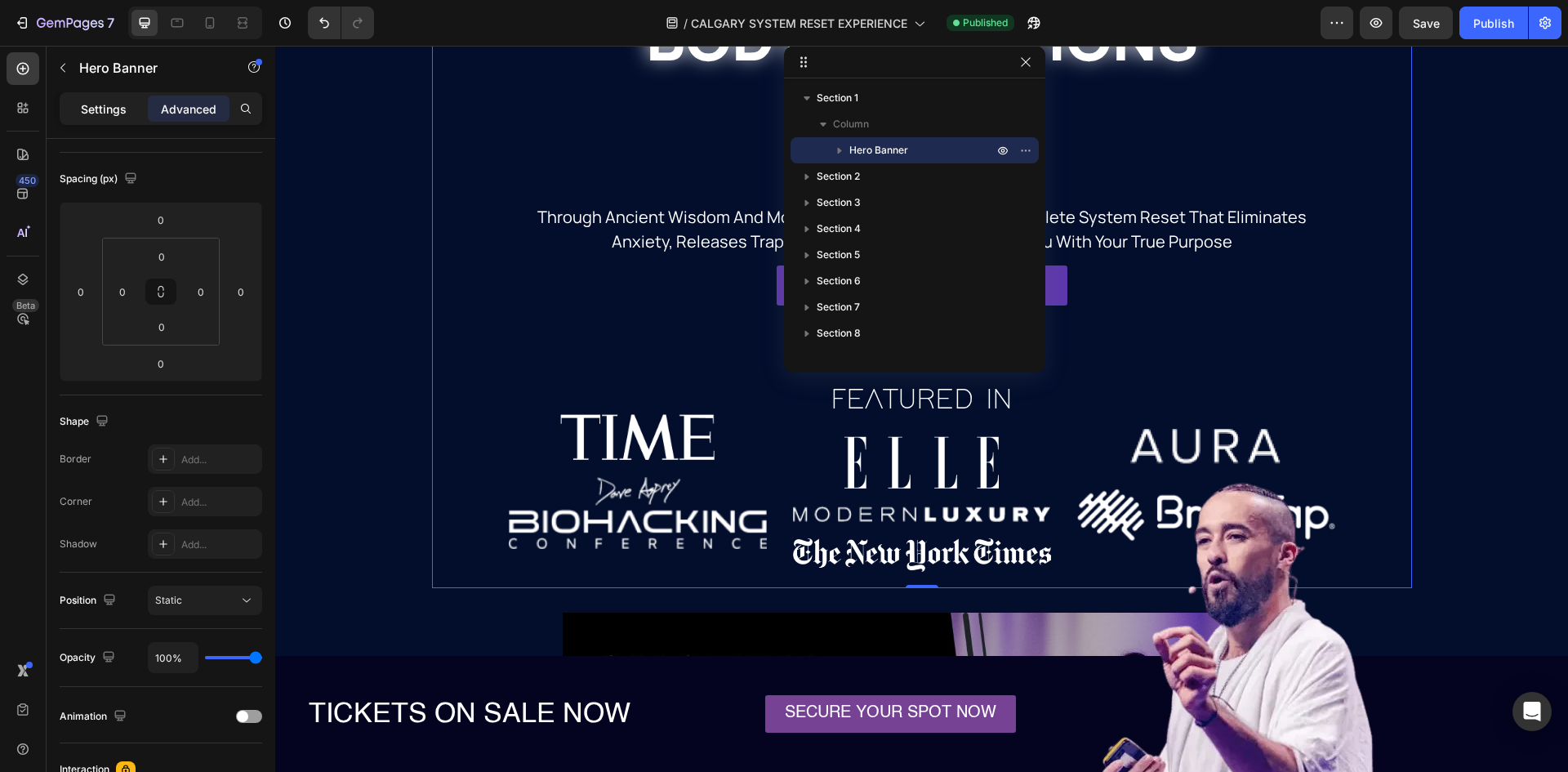
click at [133, 119] on div "Settings" at bounding box center [103, 109] width 82 height 26
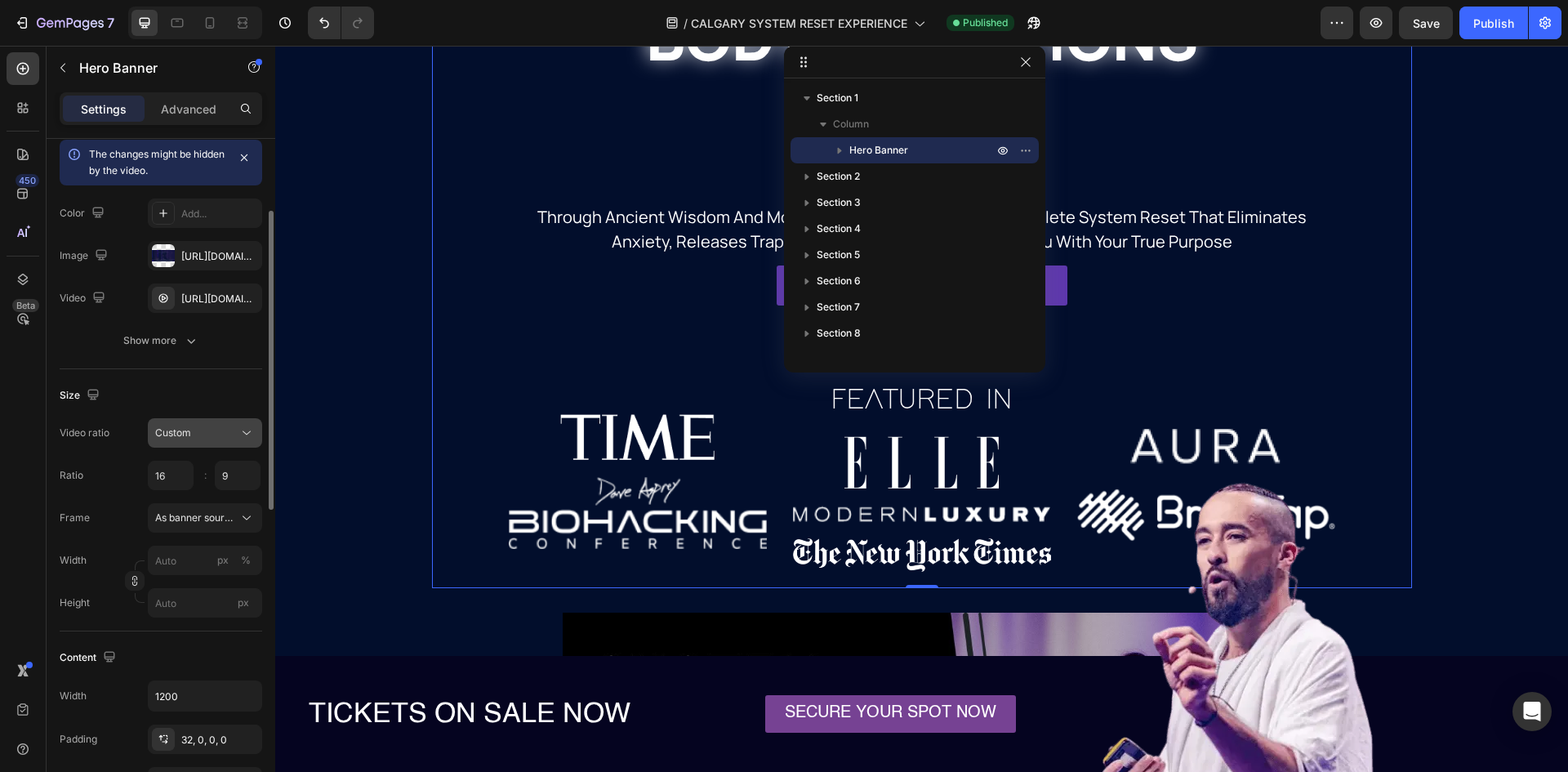
click at [247, 438] on icon at bounding box center [246, 433] width 17 height 17
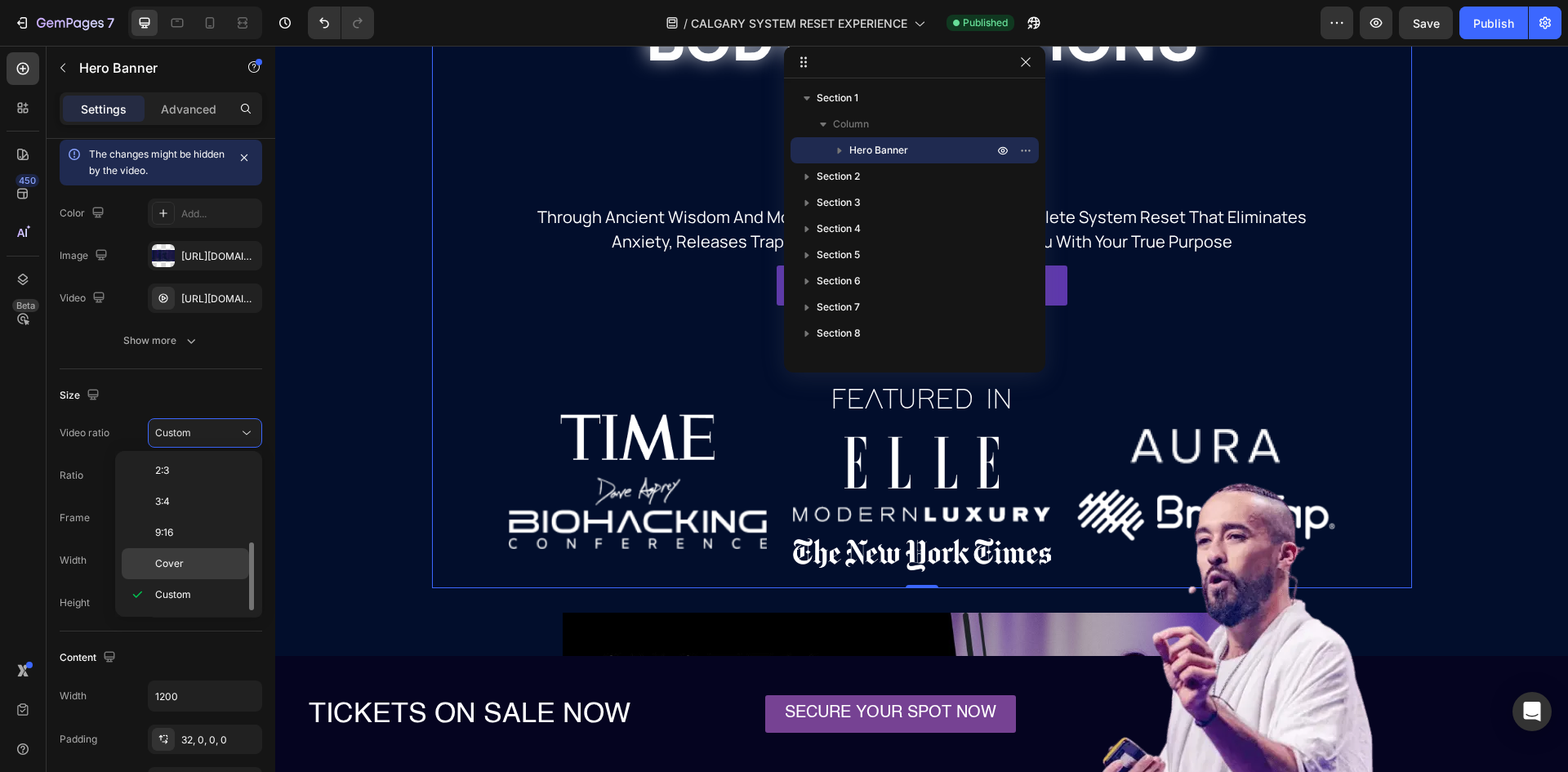
click at [202, 551] on div "Cover" at bounding box center [185, 564] width 128 height 31
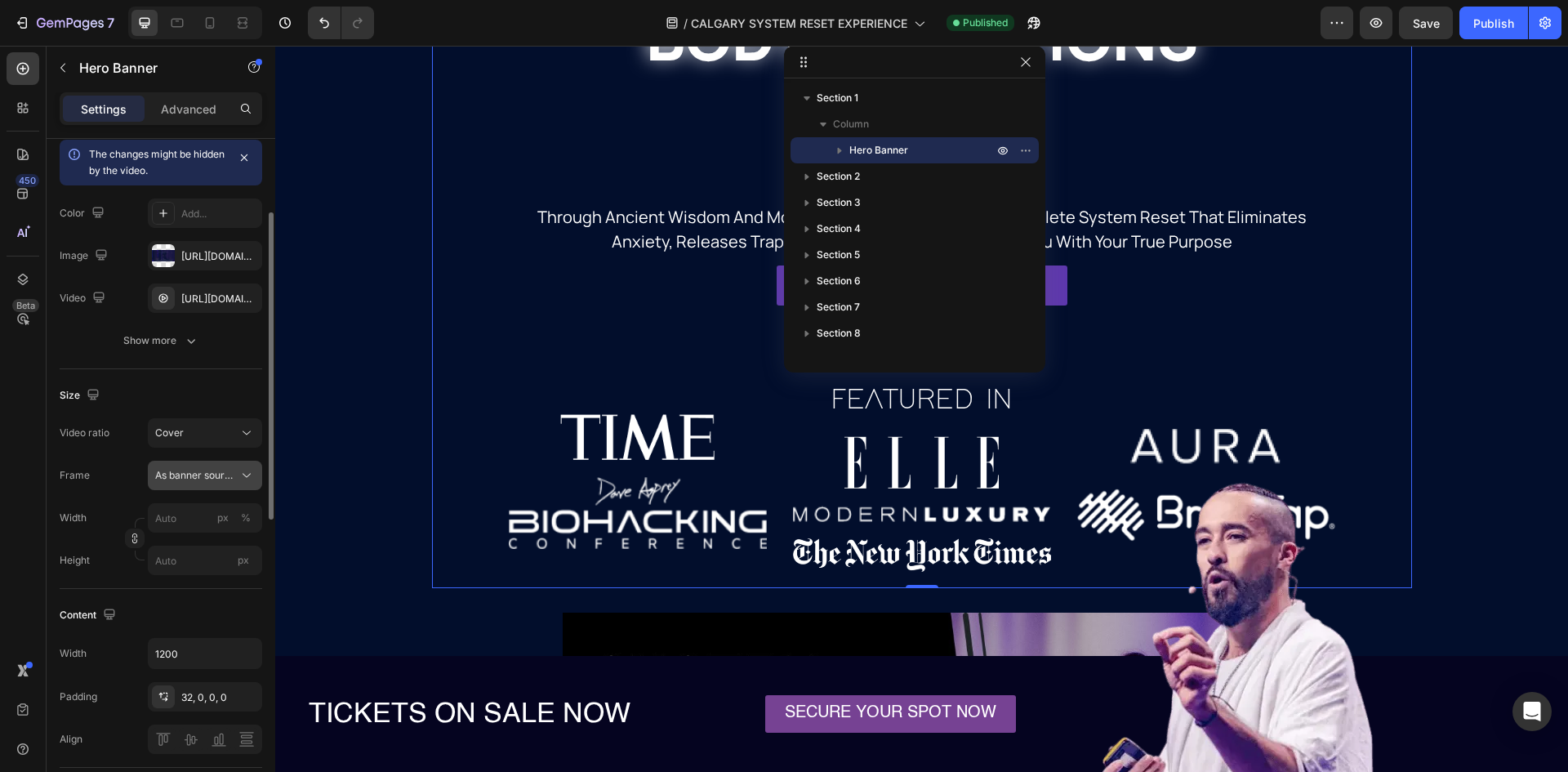
click at [240, 482] on icon at bounding box center [246, 476] width 17 height 17
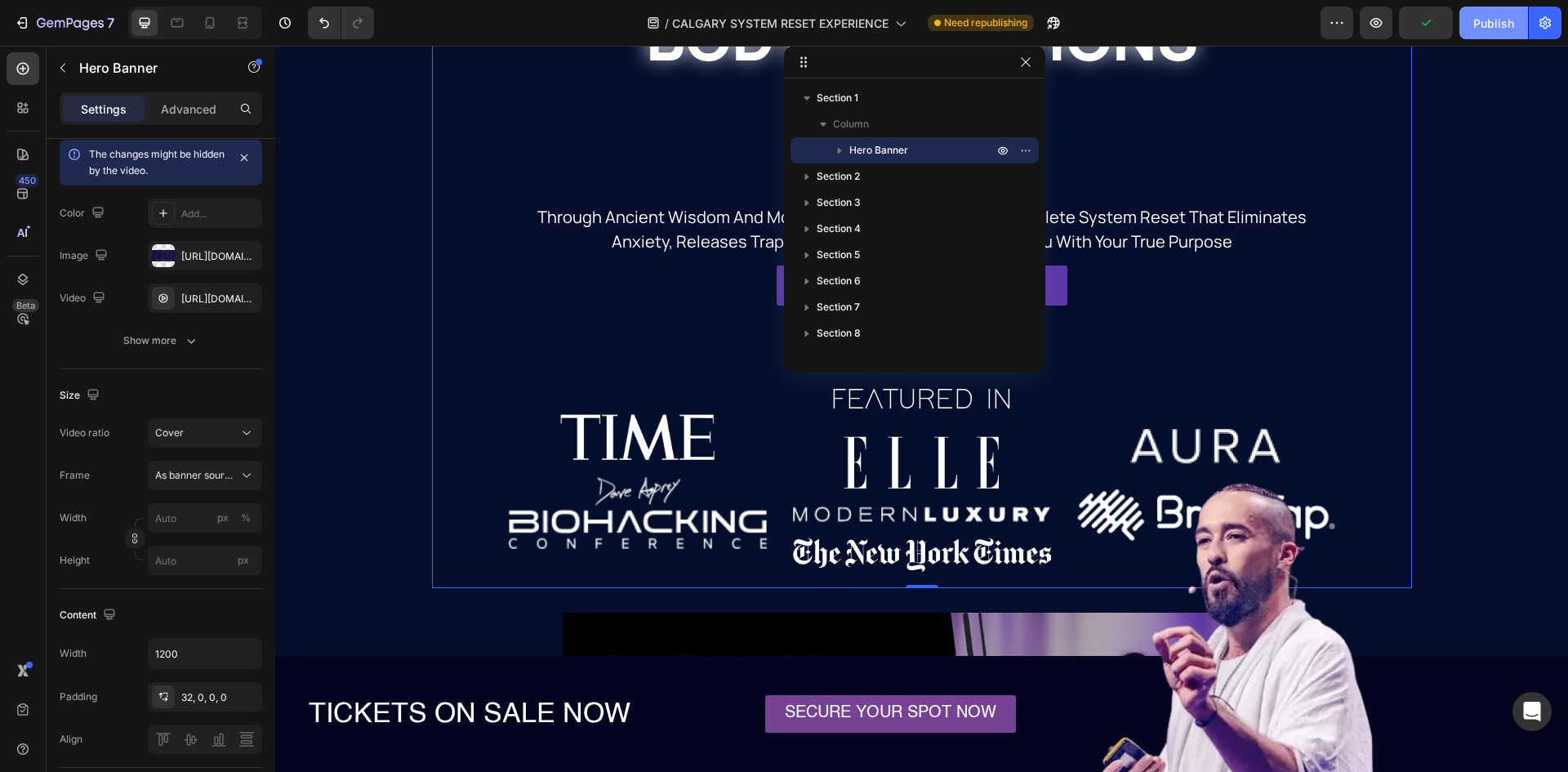
click at [1482, 31] on div "Publish" at bounding box center [1493, 23] width 41 height 17
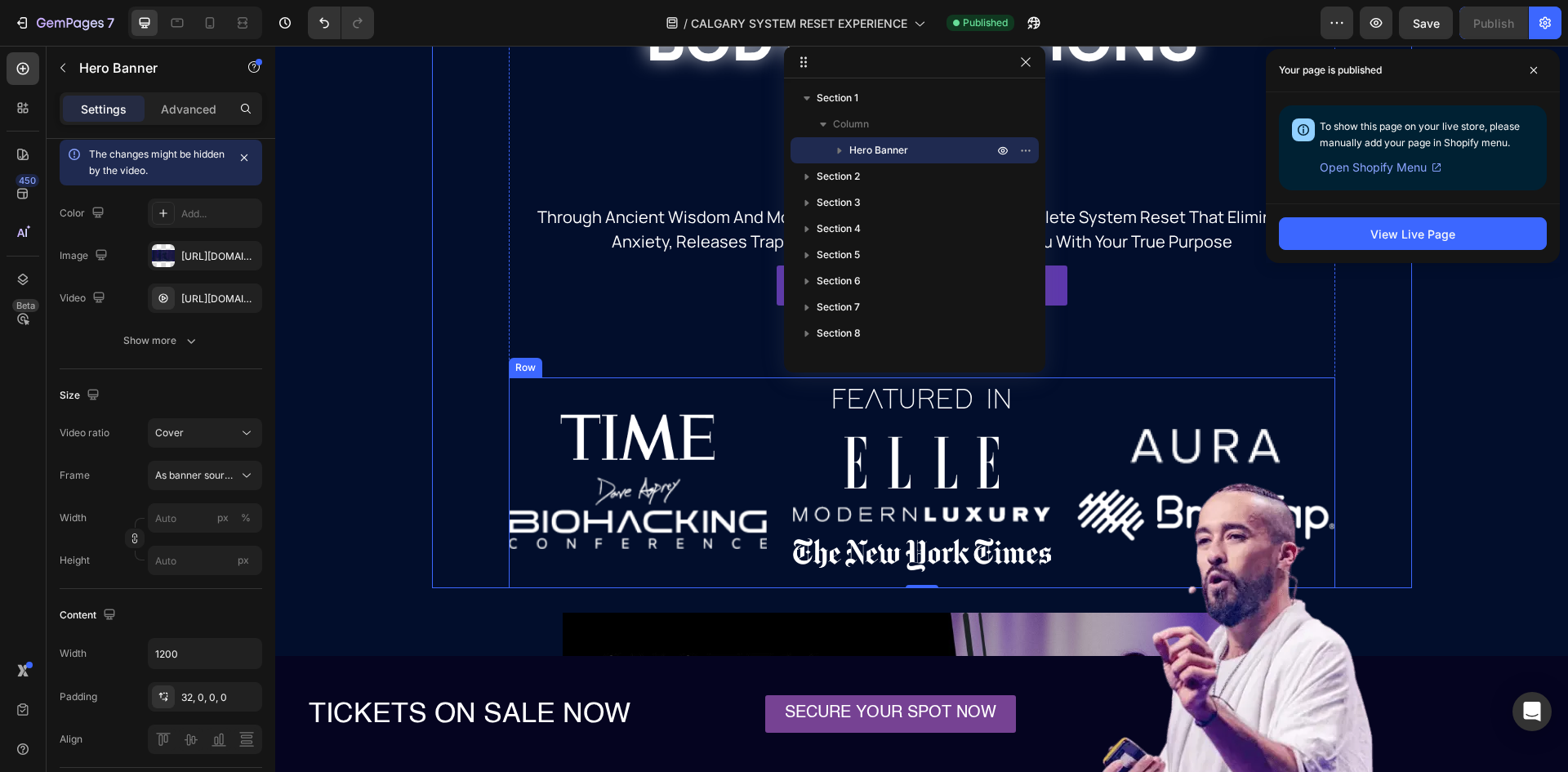
click at [745, 421] on div "FEATURED IN Heading Image Image" at bounding box center [637, 482] width 258 height 210
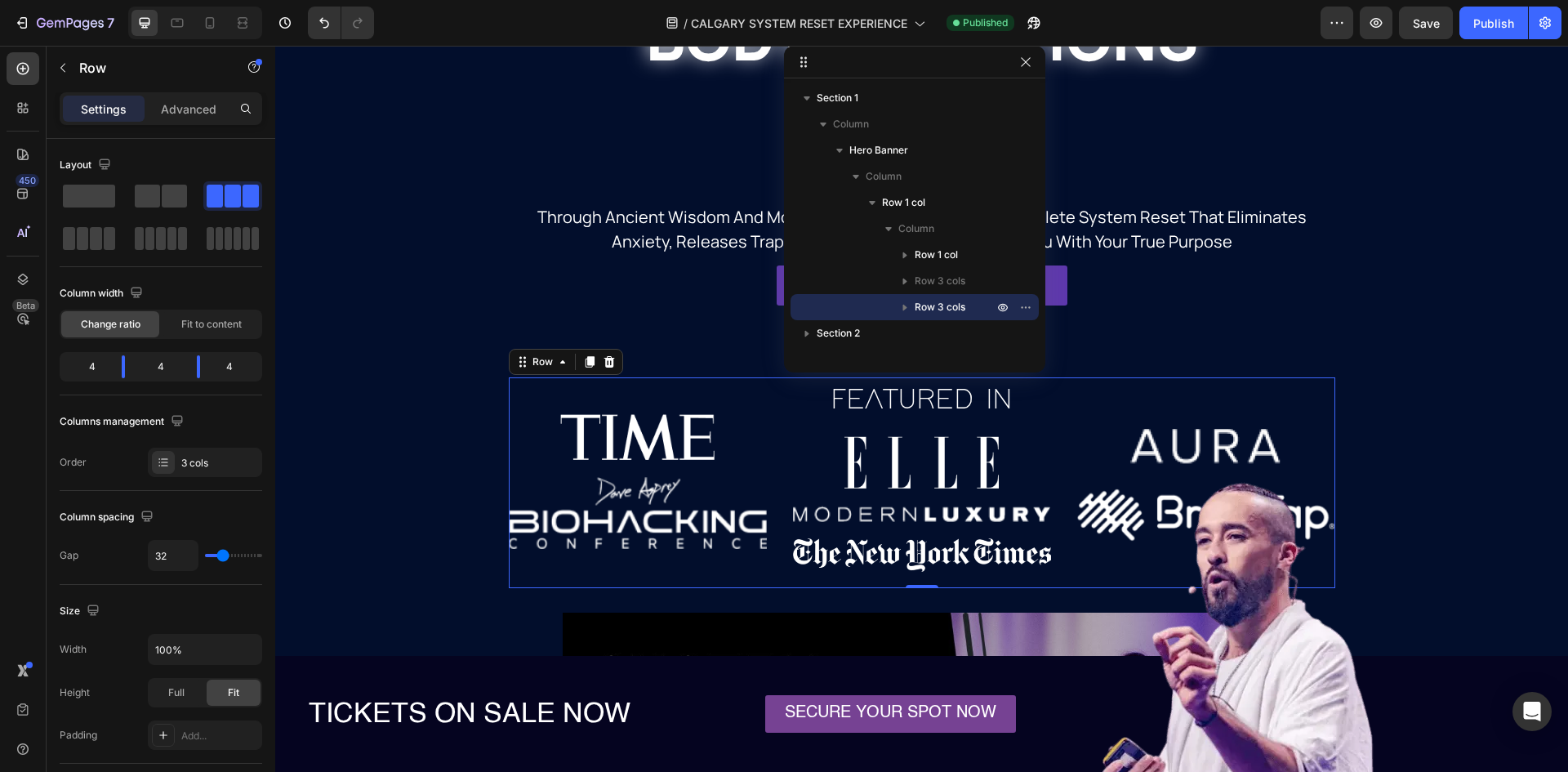
scroll to position [409, 0]
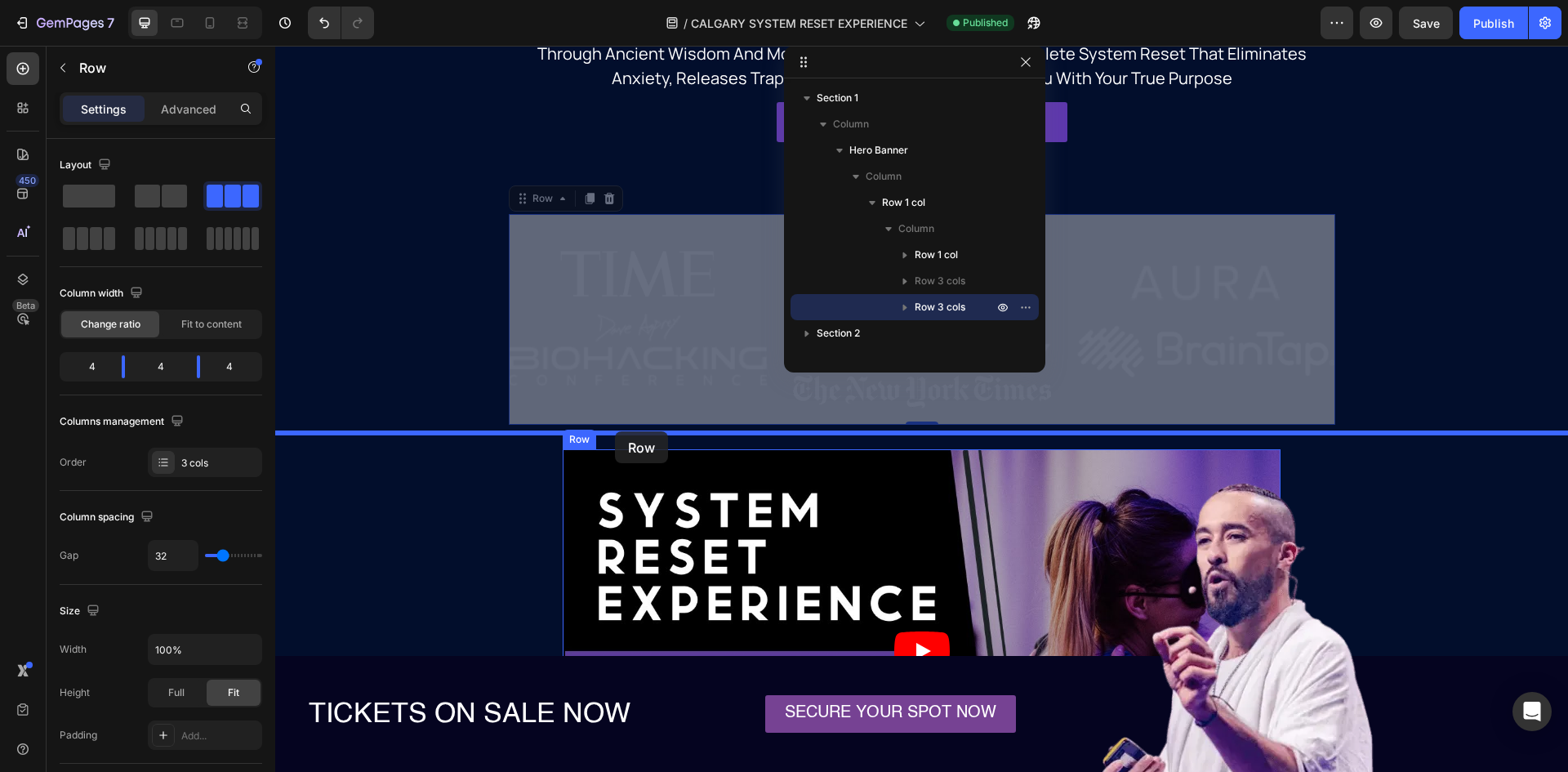
drag, startPoint x: 527, startPoint y: 210, endPoint x: 615, endPoint y: 431, distance: 237.9
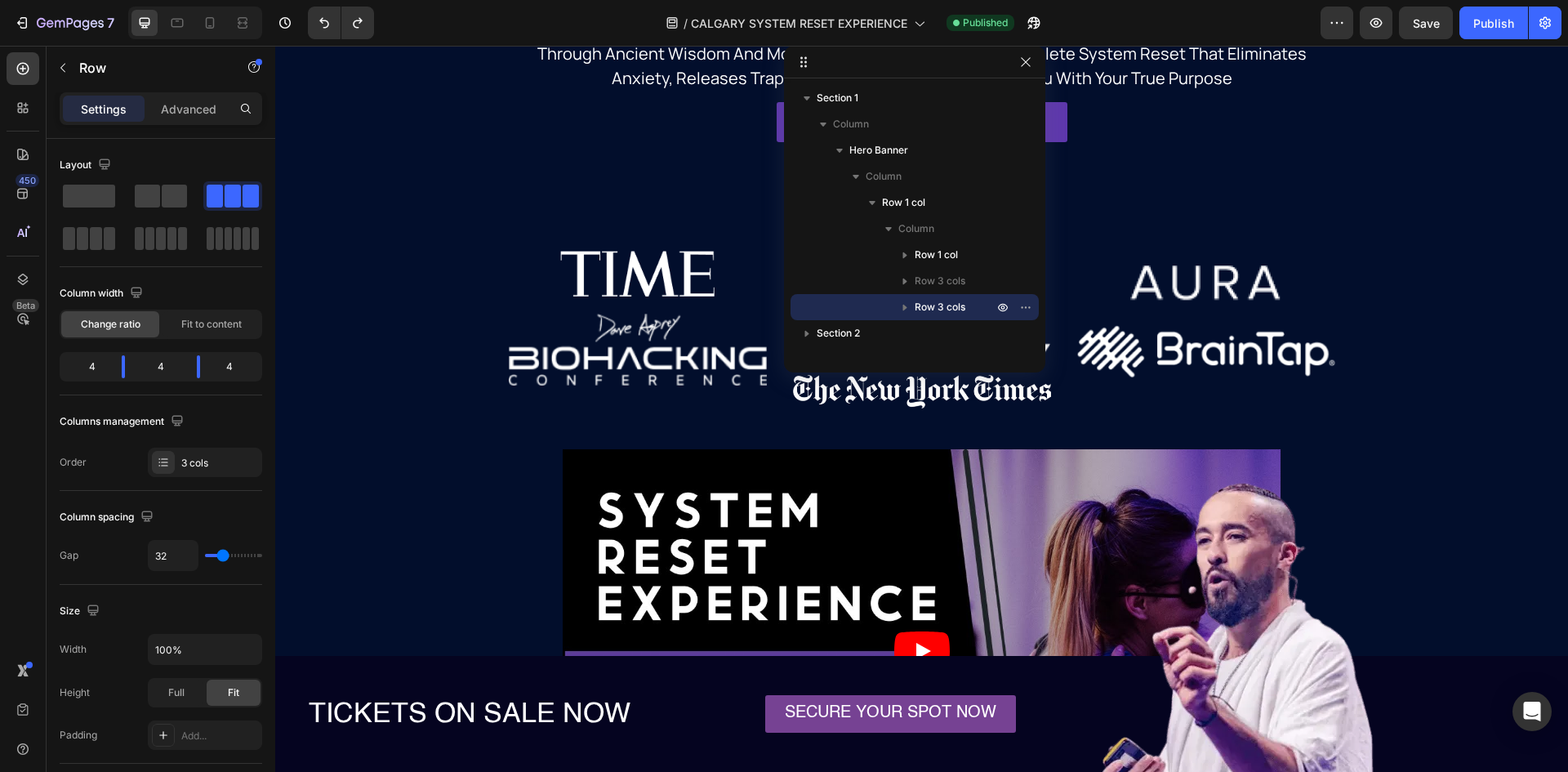
click at [584, 249] on div "FEATURED IN Heading Image Image" at bounding box center [637, 319] width 258 height 210
click at [753, 317] on div "FEATURED IN Heading Image Image" at bounding box center [637, 319] width 258 height 210
drag, startPoint x: 1024, startPoint y: 67, endPoint x: 750, endPoint y: 21, distance: 277.8
click at [1025, 67] on icon "button" at bounding box center [1026, 62] width 13 height 13
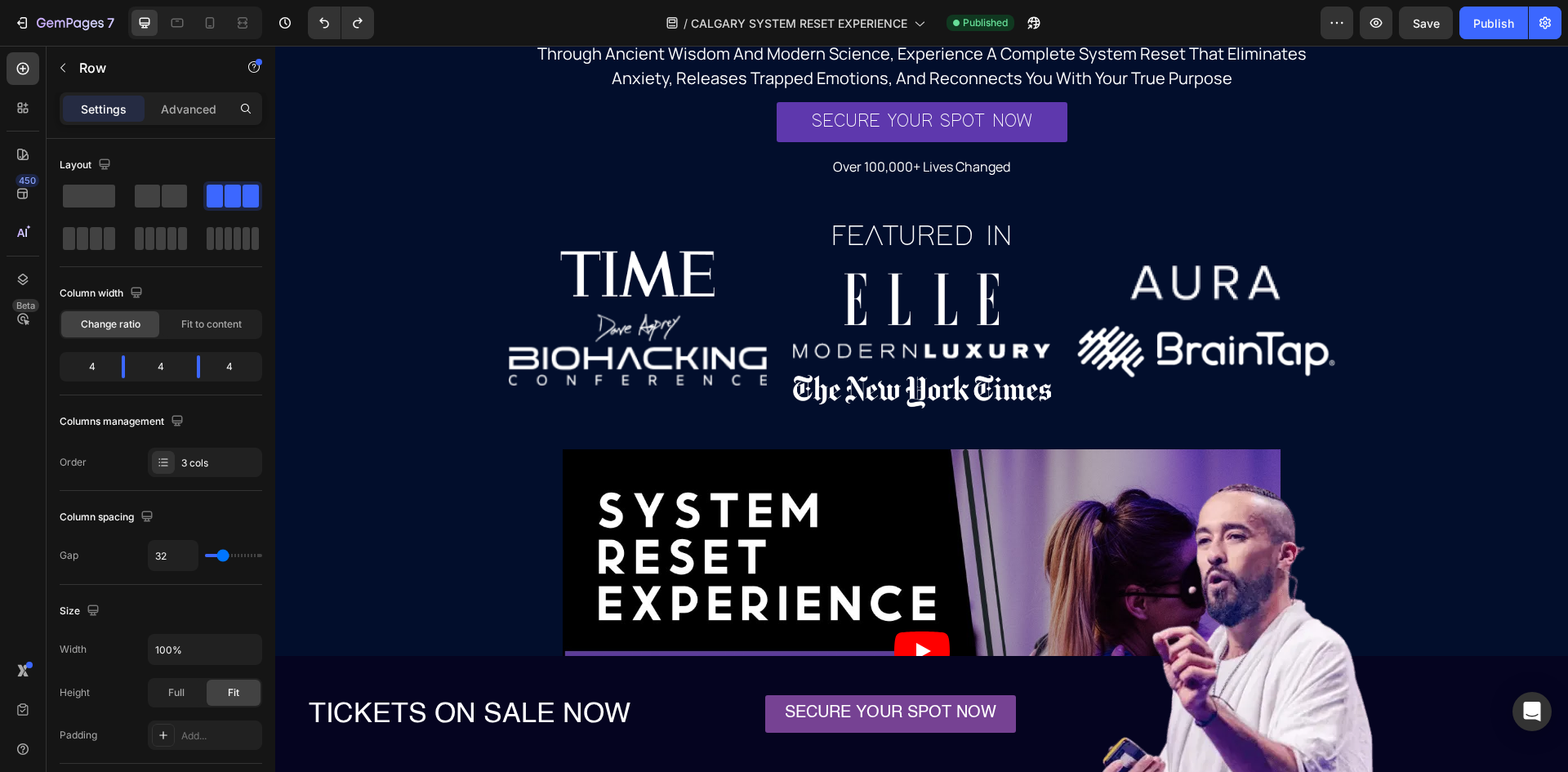
click at [783, 243] on div "FEATURED IN Heading Image Image FEATURED IN Heading Row Image Image Image Image…" at bounding box center [921, 319] width 827 height 210
click at [717, 321] on img at bounding box center [637, 350] width 258 height 75
click at [722, 306] on div "FEATURED IN Heading Image Image" at bounding box center [637, 319] width 258 height 210
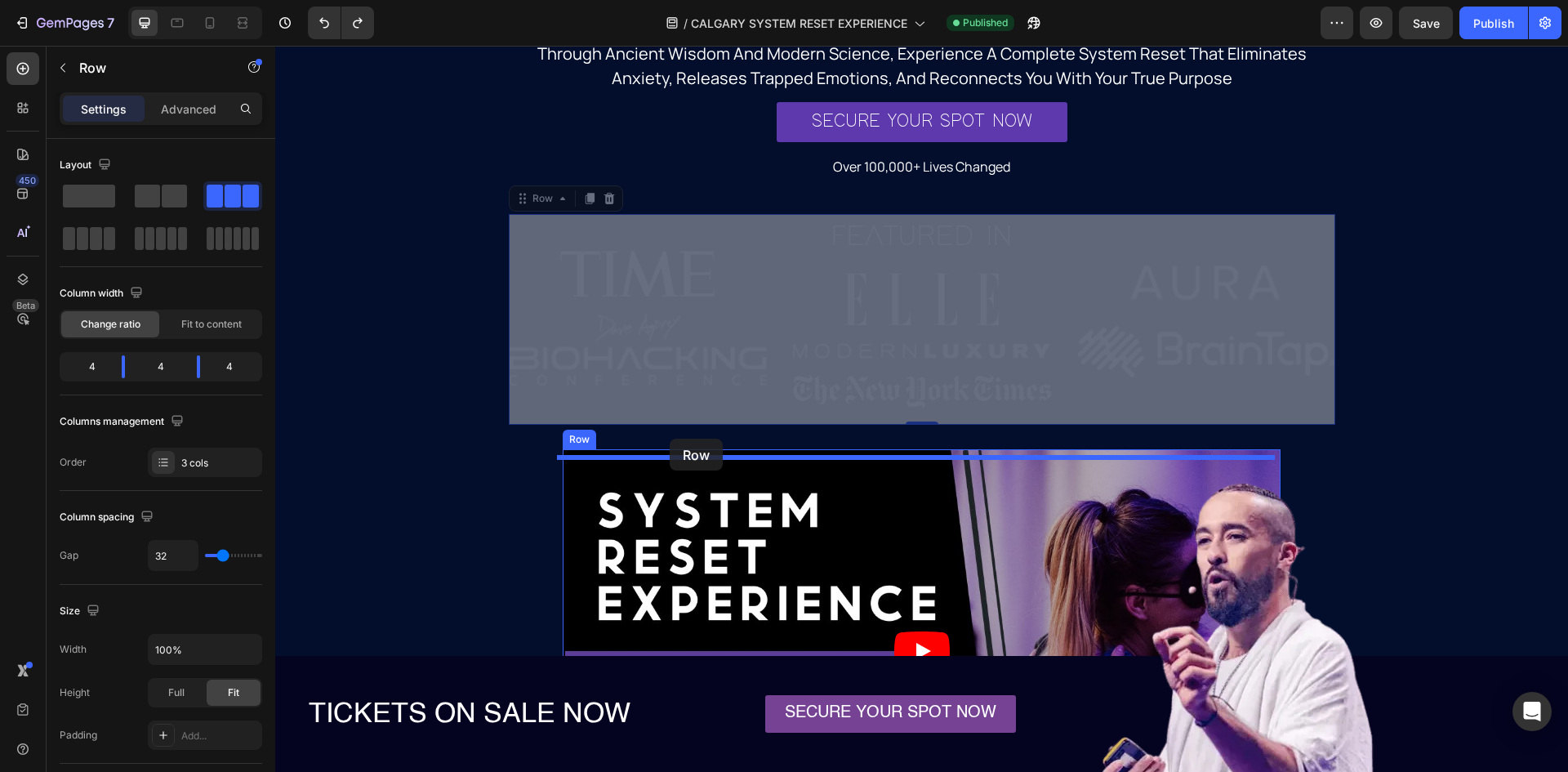
drag, startPoint x: 542, startPoint y: 207, endPoint x: 672, endPoint y: 439, distance: 265.9
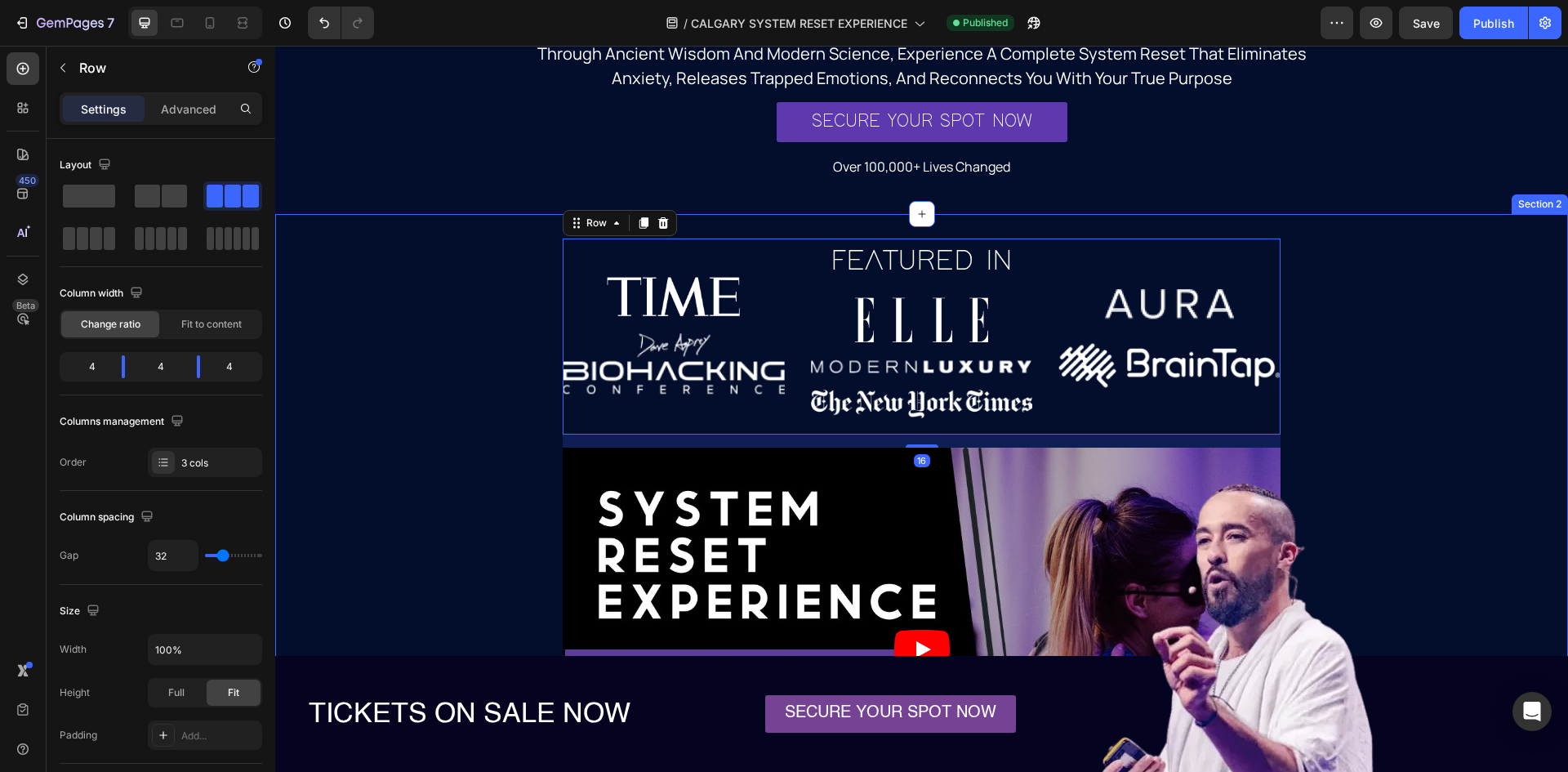
click at [1469, 390] on div "FEATURED IN Heading Image Image FEATURED IN Heading Row Image Image Image Image…" at bounding box center [922, 544] width 1293 height 613
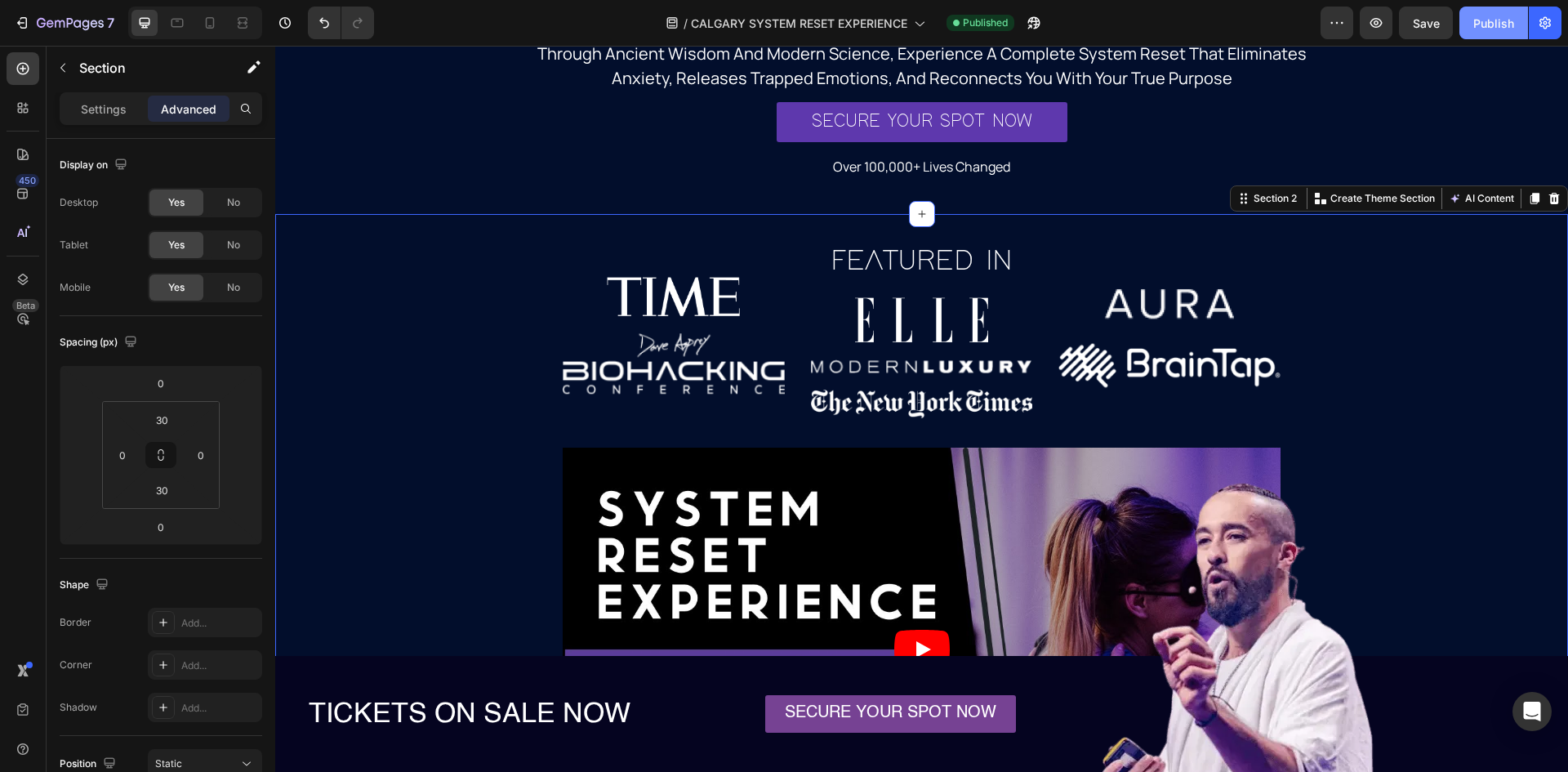
click at [1480, 17] on div "Publish" at bounding box center [1493, 23] width 41 height 17
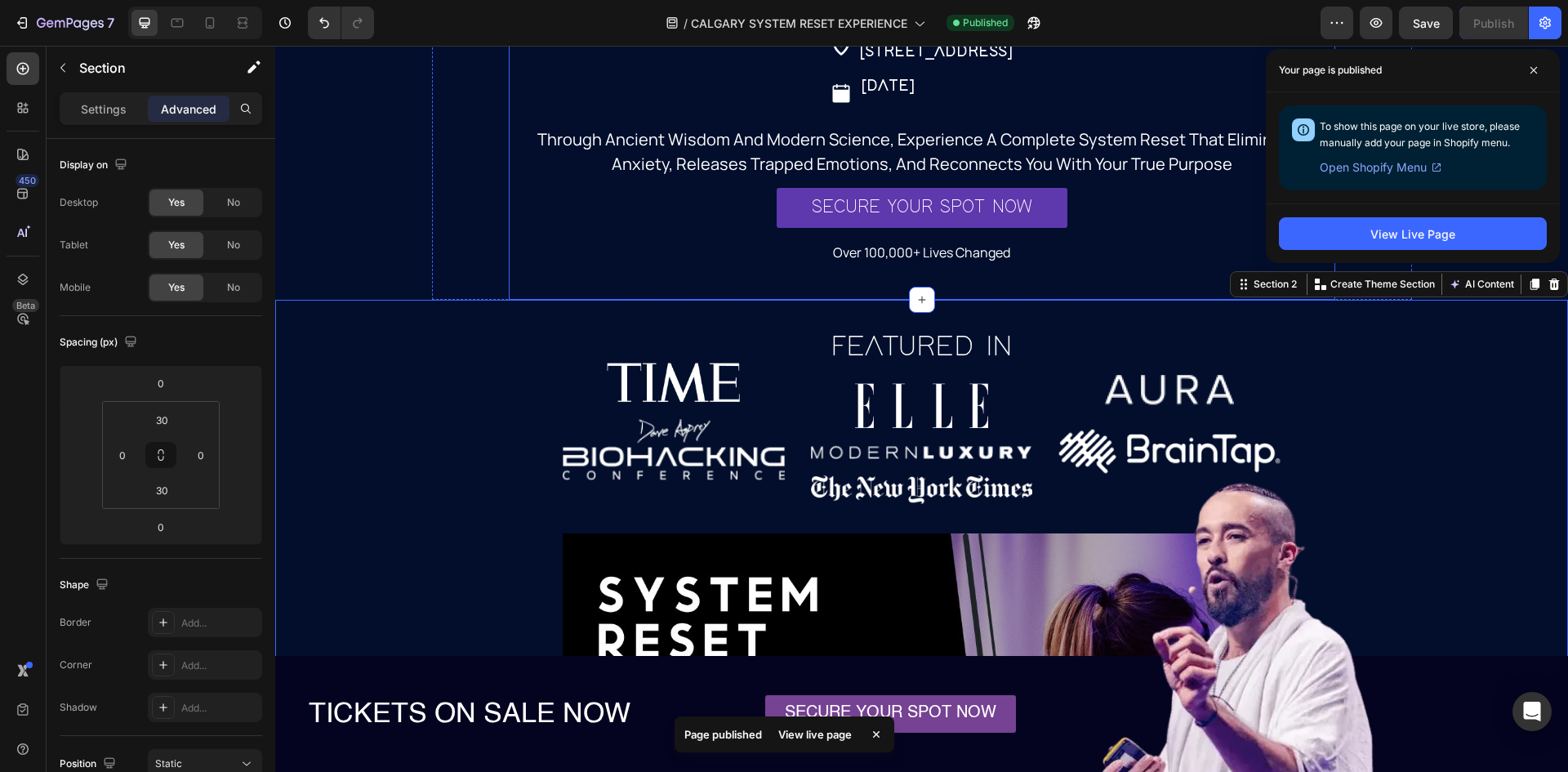
scroll to position [163, 0]
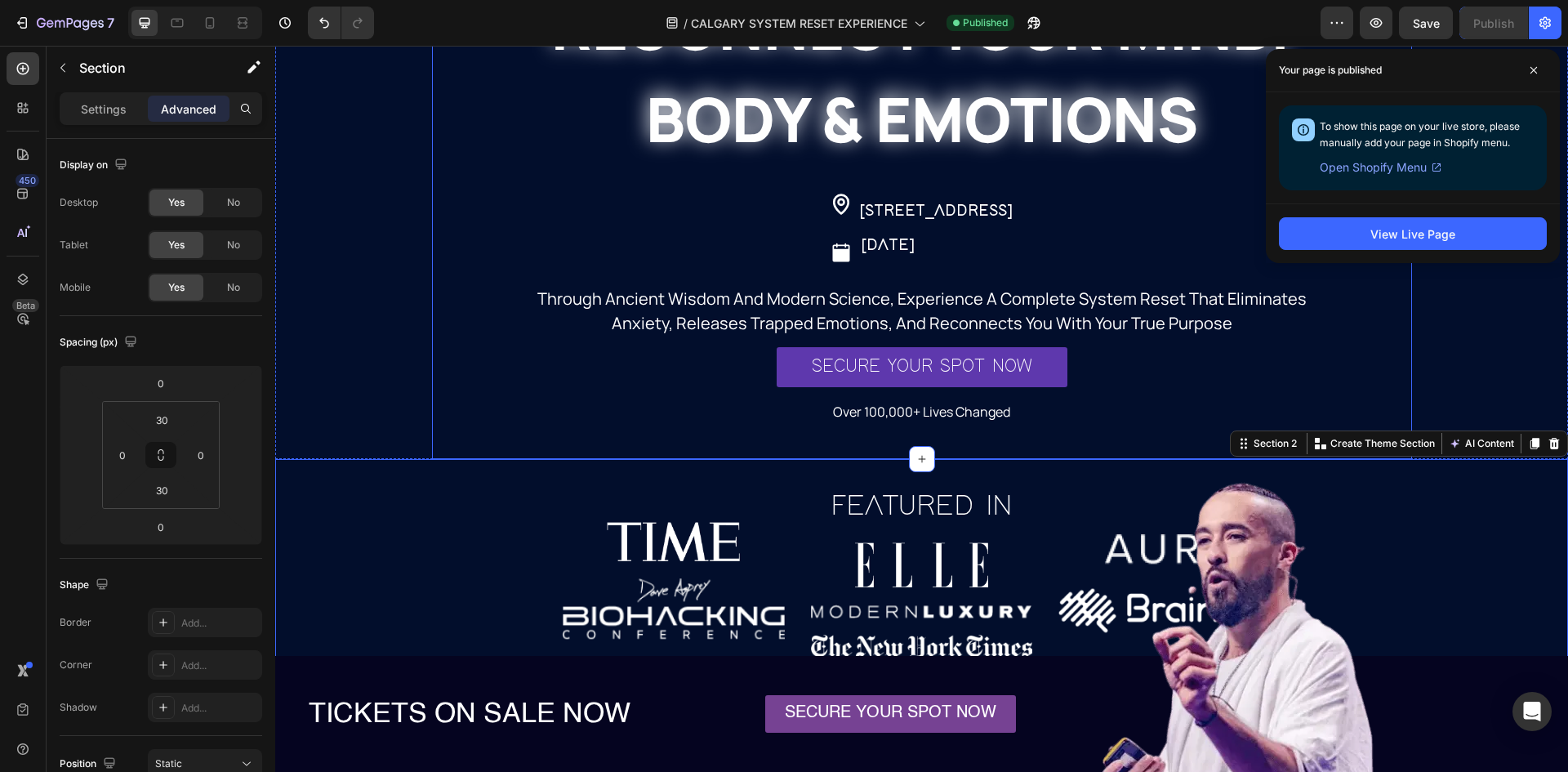
click at [453, 241] on div "THE ULTIMATE JOURNEY WITHIN Heading RECONNECT YOUR MIND, BODY & EMOTIONS Headin…" at bounding box center [922, 200] width 980 height 517
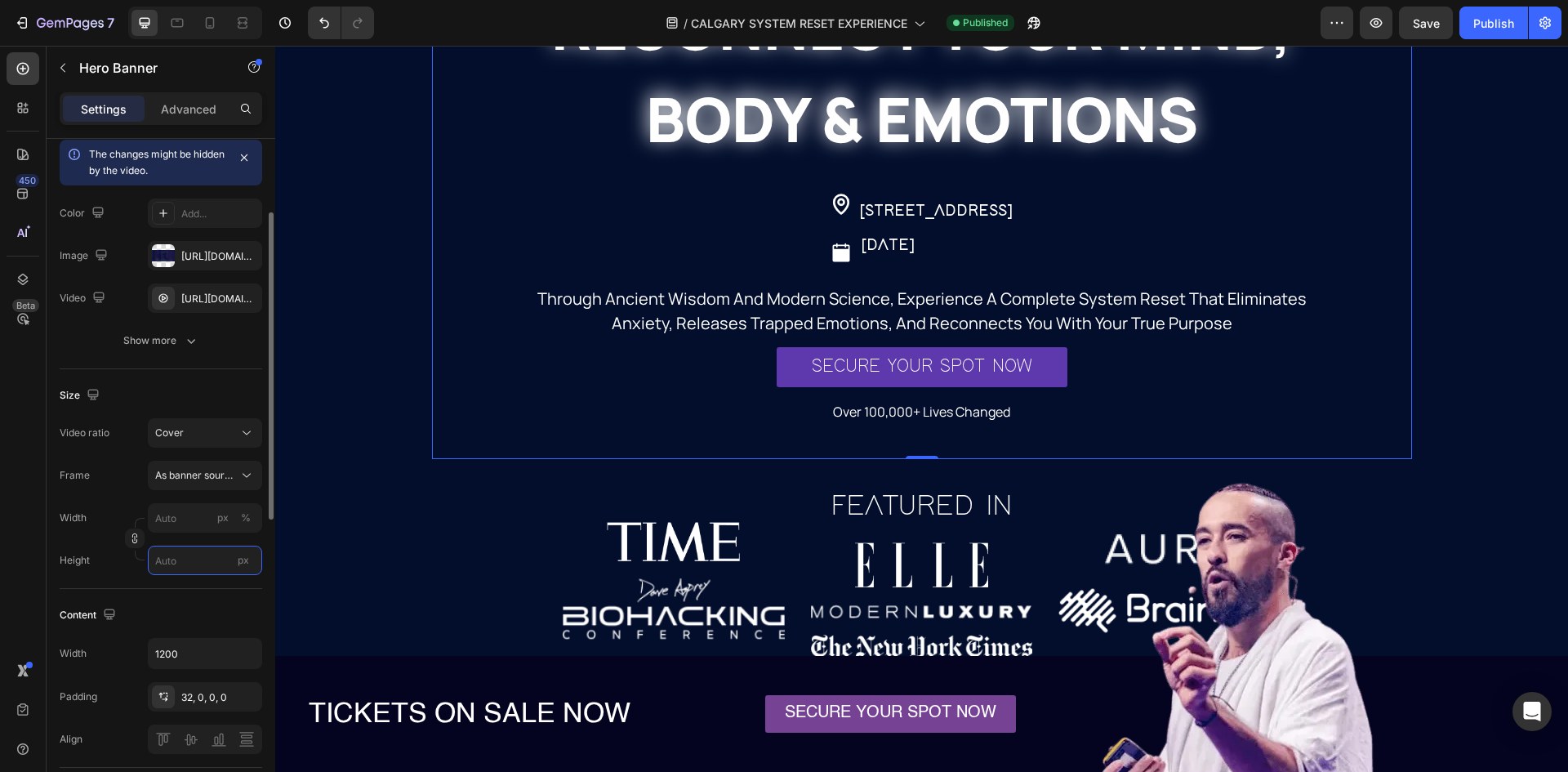
click at [187, 572] on input "px" at bounding box center [205, 561] width 115 height 30
click at [199, 636] on span "Fit screen" at bounding box center [177, 629] width 46 height 15
type input "100"
type input "100 vh"
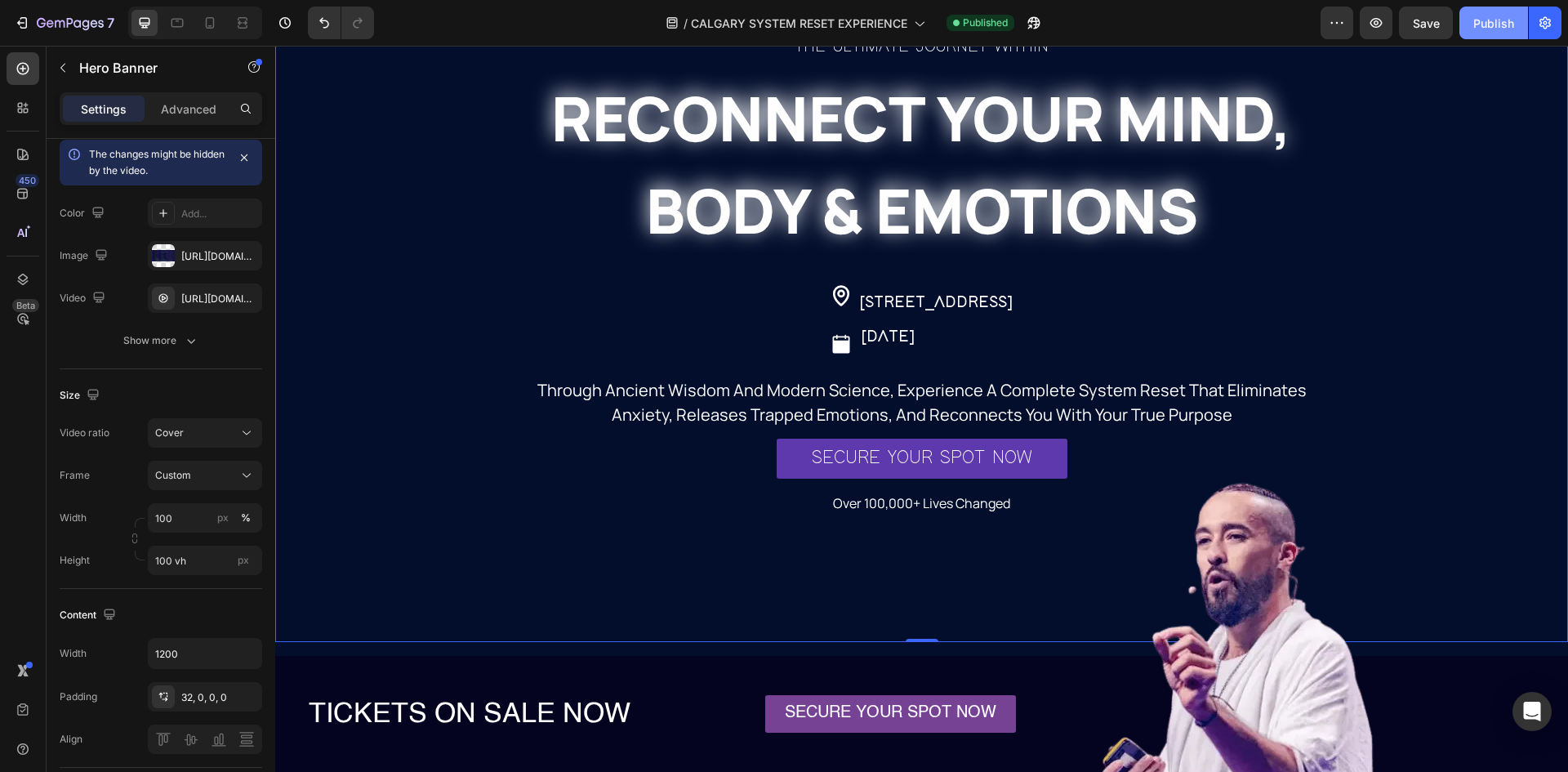
click at [1492, 25] on div "Publish" at bounding box center [1493, 23] width 41 height 17
